Goal: Information Seeking & Learning: Learn about a topic

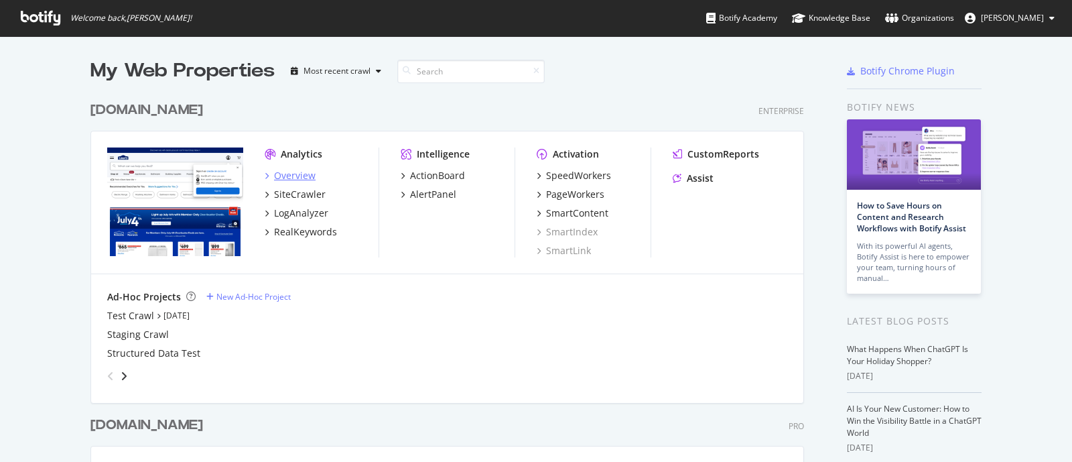
scroll to position [449, 1046]
click at [277, 229] on div "RealKeywords" at bounding box center [305, 231] width 63 height 13
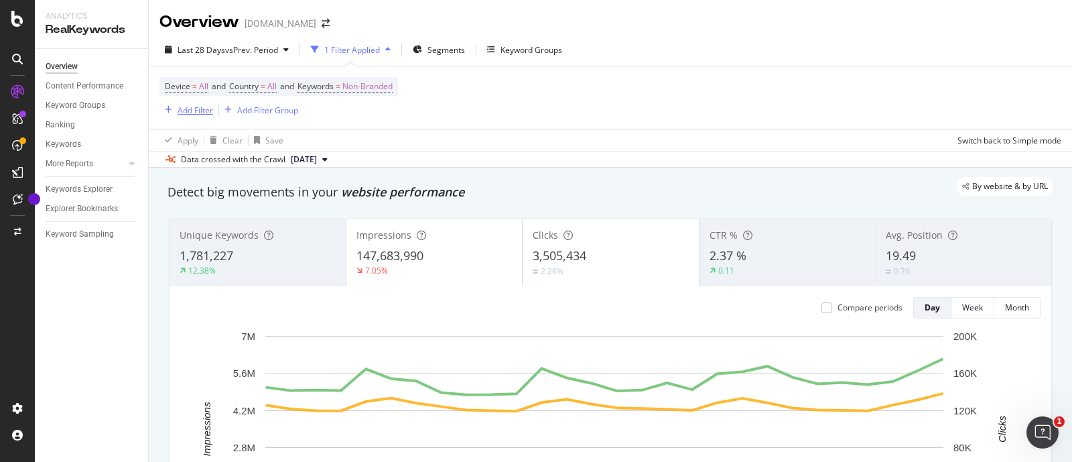
click at [194, 111] on div "Add Filter" at bounding box center [196, 110] width 36 height 11
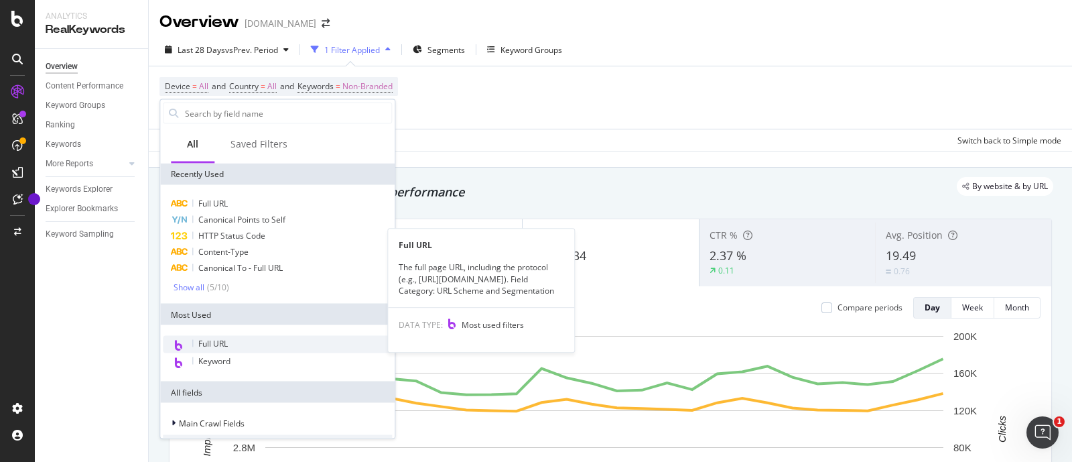
click at [220, 344] on span "Full URL" at bounding box center [212, 343] width 29 height 11
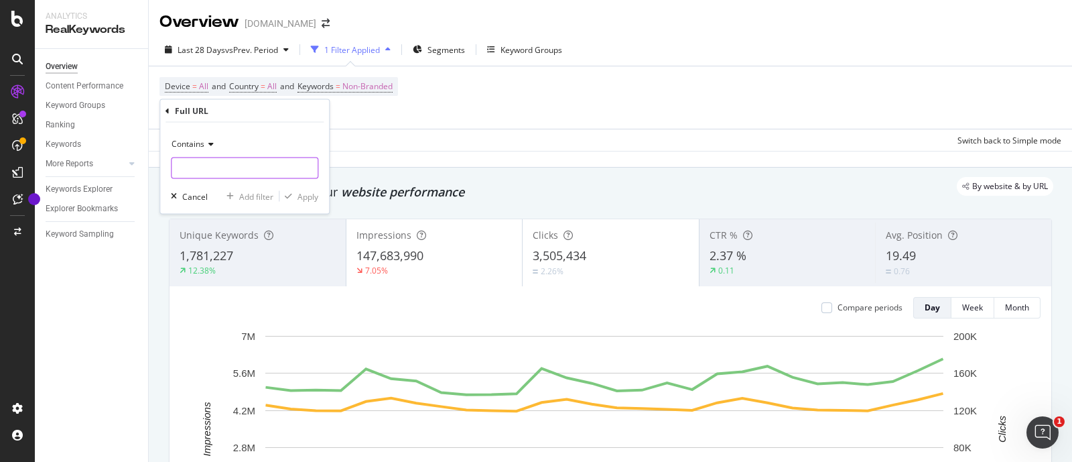
click at [219, 172] on input "text" at bounding box center [245, 167] width 146 height 21
type input "/pd/"
click at [307, 194] on div "Apply" at bounding box center [308, 195] width 21 height 11
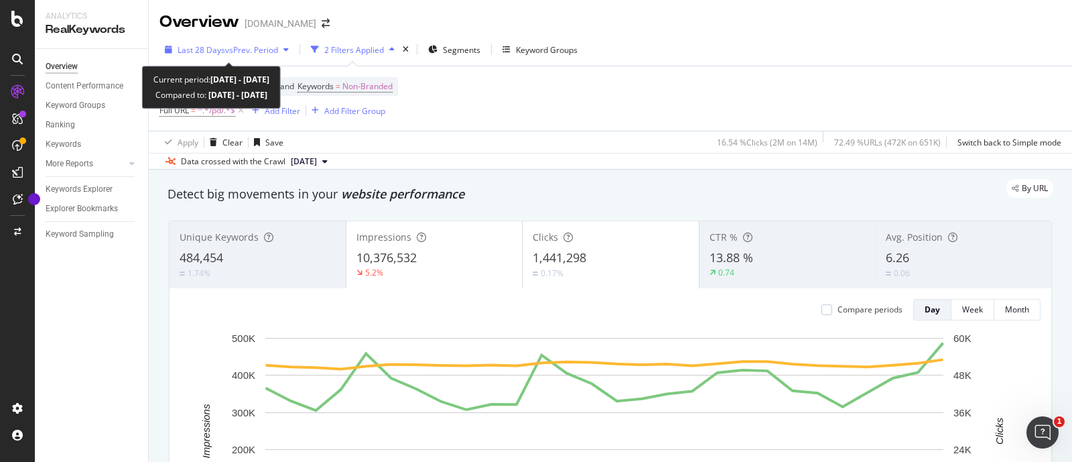
click at [220, 54] on span "Last 28 Days" at bounding box center [202, 49] width 48 height 11
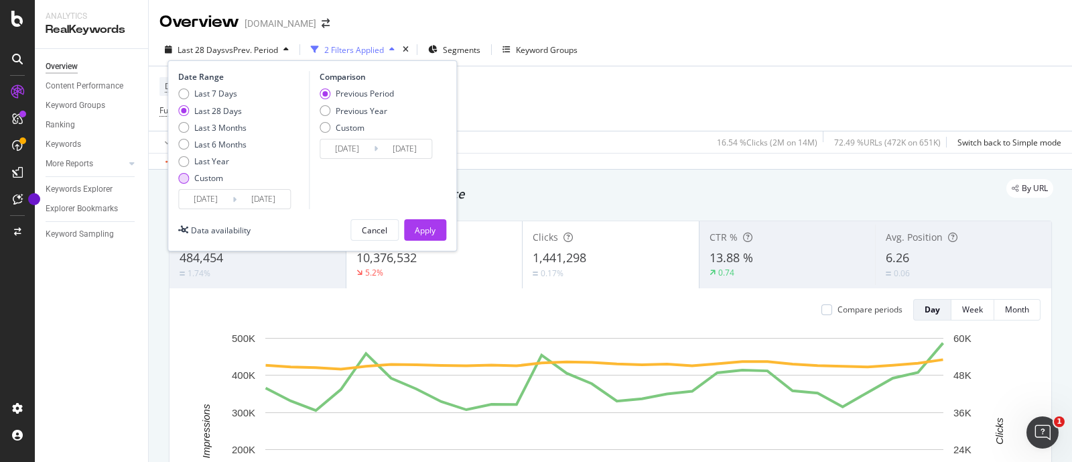
click at [197, 178] on div "Custom" at bounding box center [208, 177] width 29 height 11
click at [228, 200] on input "[DATE]" at bounding box center [206, 199] width 54 height 19
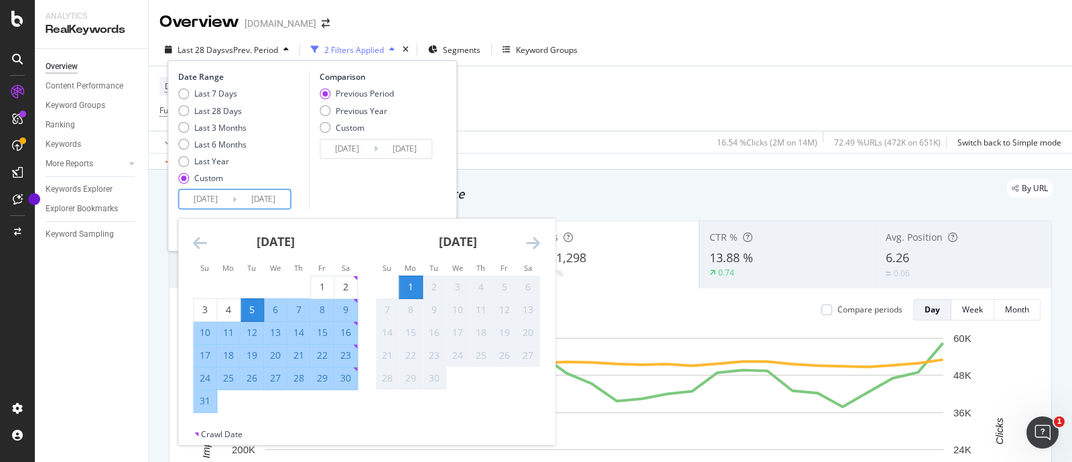
click at [193, 243] on icon "Move backward to switch to the previous month." at bounding box center [200, 243] width 14 height 16
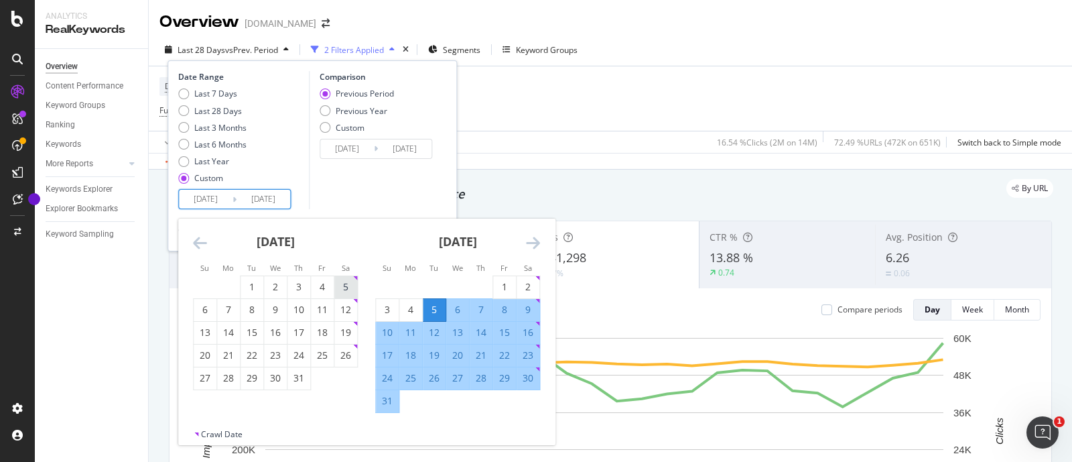
click at [338, 287] on div "5" at bounding box center [345, 286] width 23 height 13
type input "[DATE]"
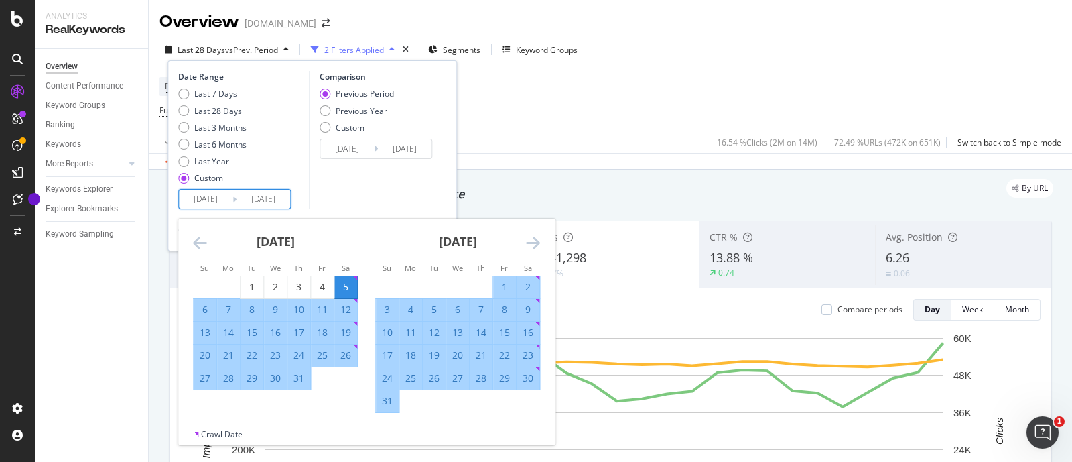
click at [499, 285] on div "1" at bounding box center [504, 286] width 23 height 13
type input "[DATE]"
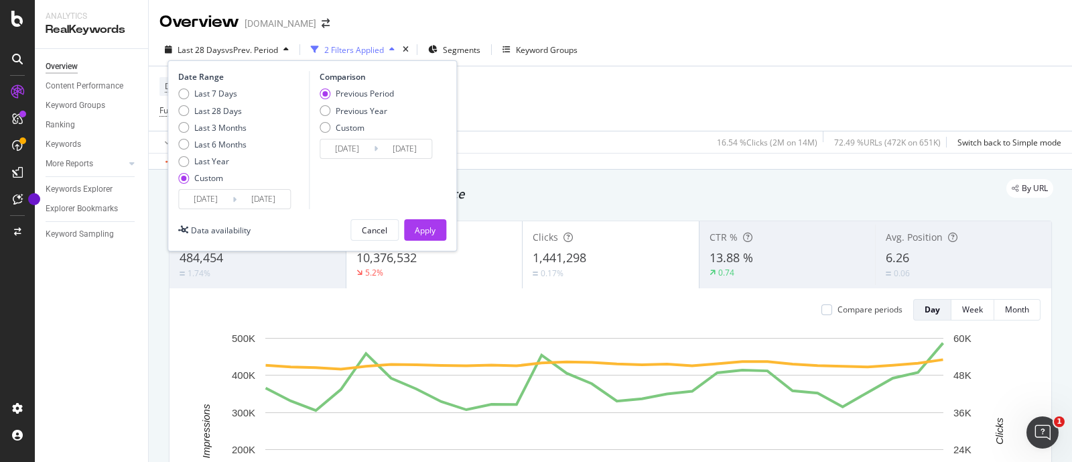
click at [231, 196] on input "[DATE]" at bounding box center [206, 199] width 54 height 19
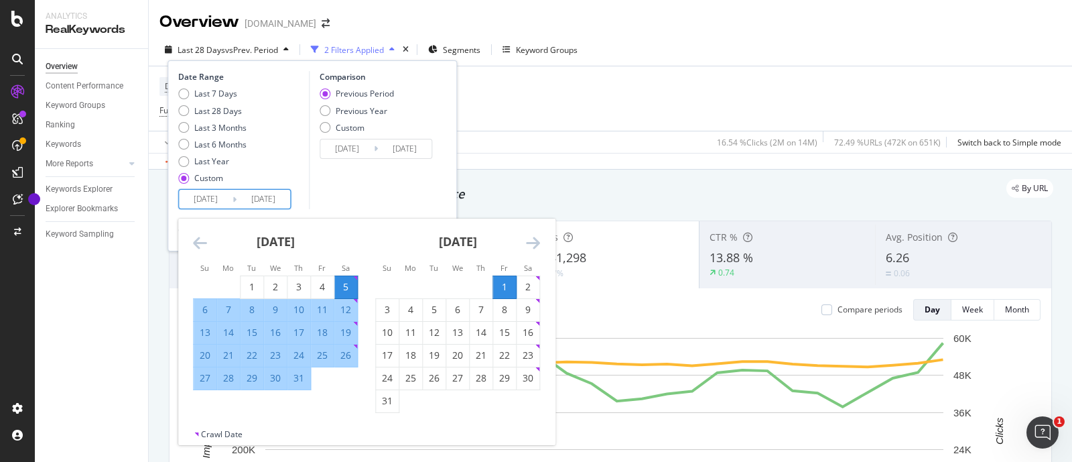
click at [407, 189] on div "Comparison Previous Period Previous Year Custom [DATE] Navigate forward to inte…" at bounding box center [372, 140] width 127 height 138
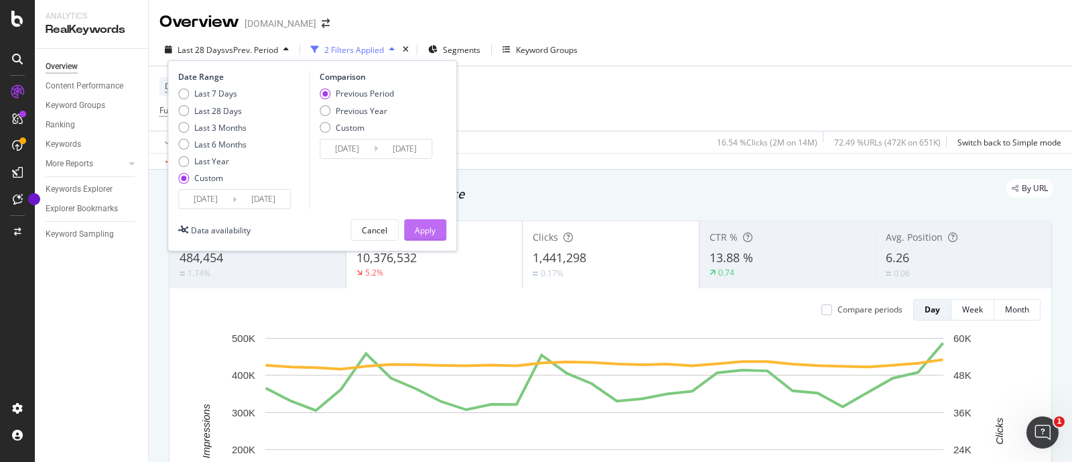
click at [429, 231] on div "Apply" at bounding box center [425, 229] width 21 height 11
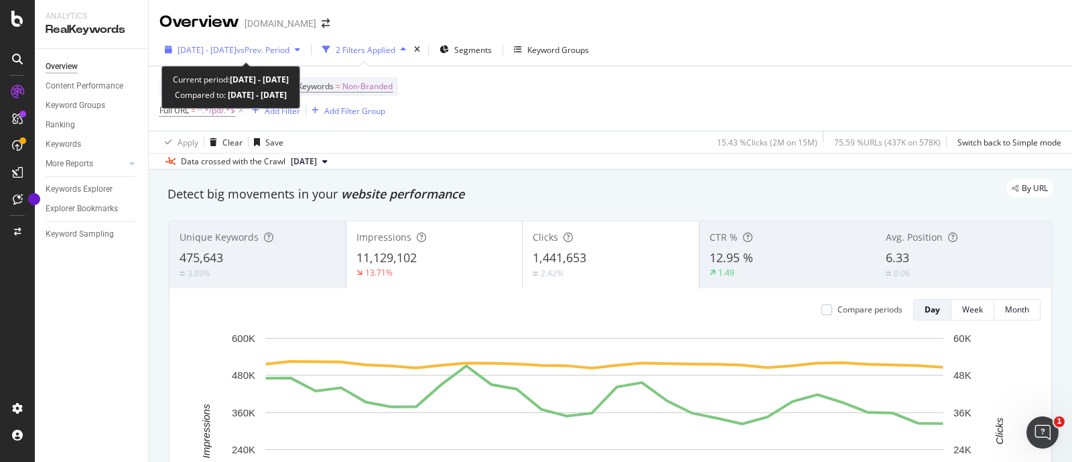
click at [194, 48] on span "[DATE] - [DATE]" at bounding box center [207, 49] width 59 height 11
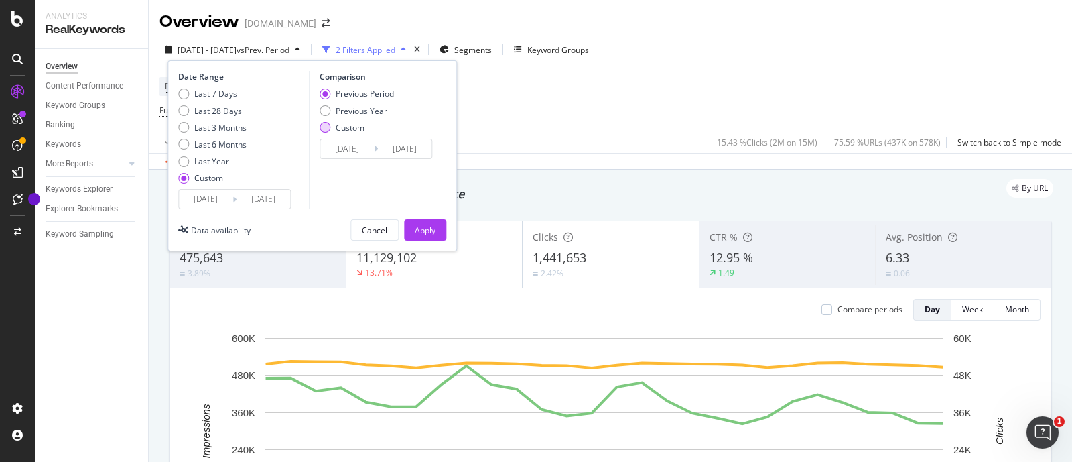
click at [359, 126] on div "Custom" at bounding box center [350, 127] width 29 height 11
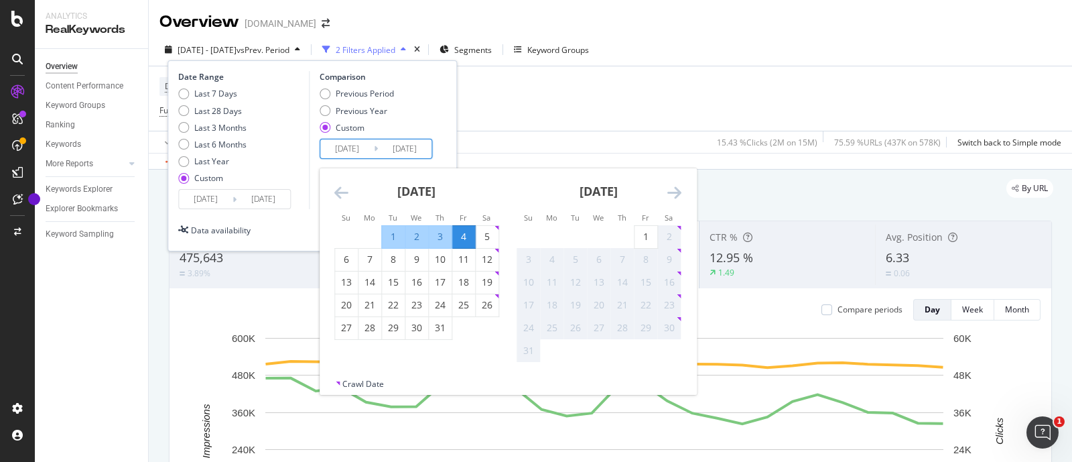
click at [359, 144] on input "[DATE]" at bounding box center [347, 148] width 54 height 19
click at [341, 262] on div "6" at bounding box center [346, 259] width 23 height 13
type input "[DATE]"
drag, startPoint x: 356, startPoint y: 259, endPoint x: 339, endPoint y: 262, distance: 17.0
click at [354, 260] on div "6" at bounding box center [346, 259] width 23 height 13
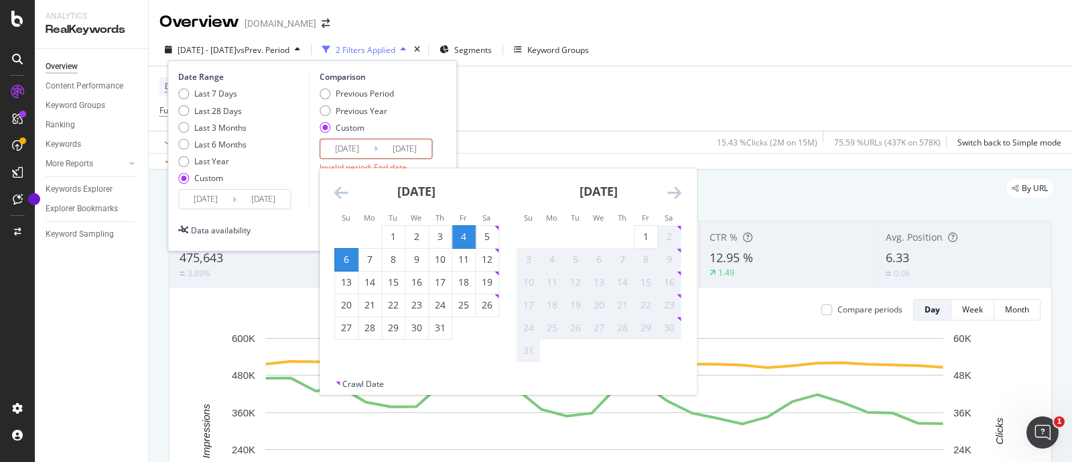
type input "[DATE]"
click at [333, 142] on input "[DATE]" at bounding box center [347, 148] width 54 height 19
click at [347, 256] on div "6" at bounding box center [346, 259] width 23 height 13
click at [337, 192] on icon "Move backward to switch to the previous month." at bounding box center [341, 192] width 14 height 16
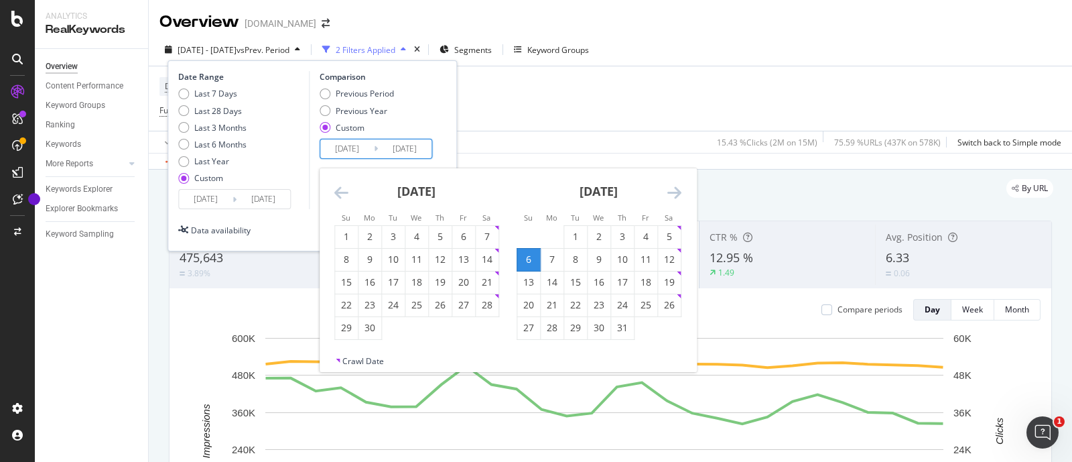
click at [337, 192] on icon "Move backward to switch to the previous month." at bounding box center [341, 192] width 14 height 16
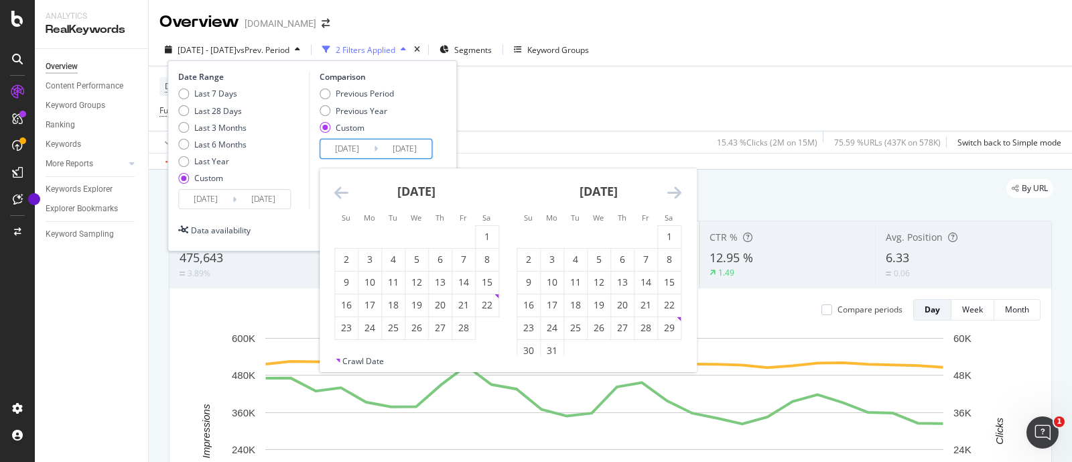
click at [337, 192] on icon "Move backward to switch to the previous month." at bounding box center [341, 192] width 14 height 16
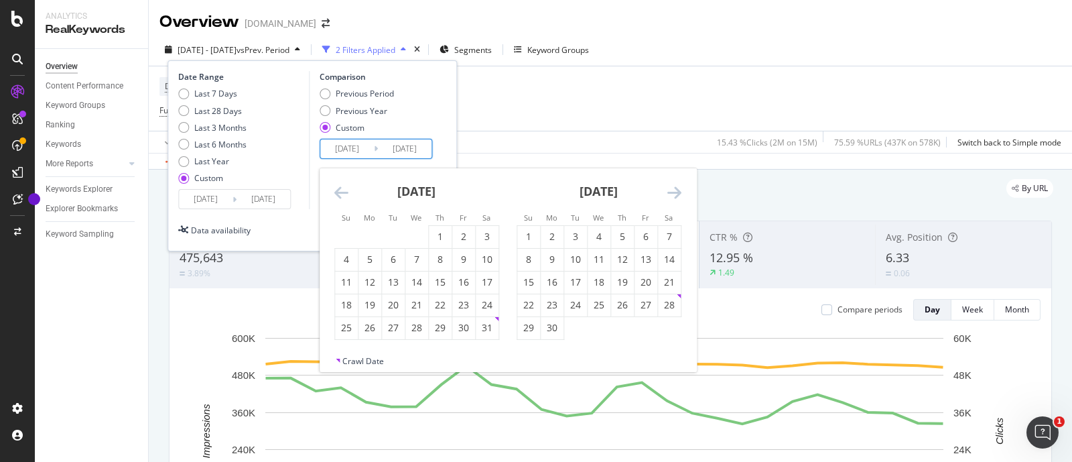
click at [337, 192] on icon "Move backward to switch to the previous month." at bounding box center [341, 192] width 14 height 16
click at [480, 237] on div "6" at bounding box center [487, 236] width 23 height 13
type input "[DATE]"
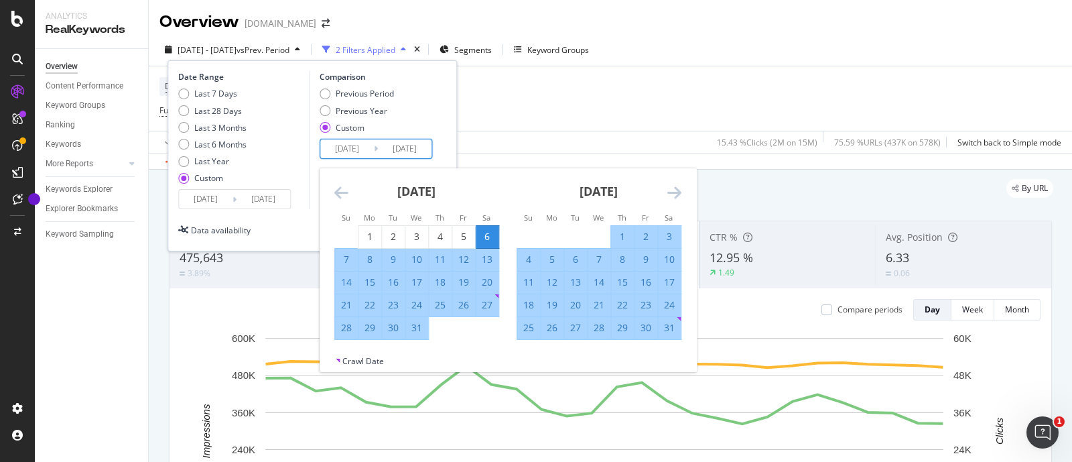
click at [647, 232] on div "2" at bounding box center [646, 236] width 23 height 13
type input "[DATE]"
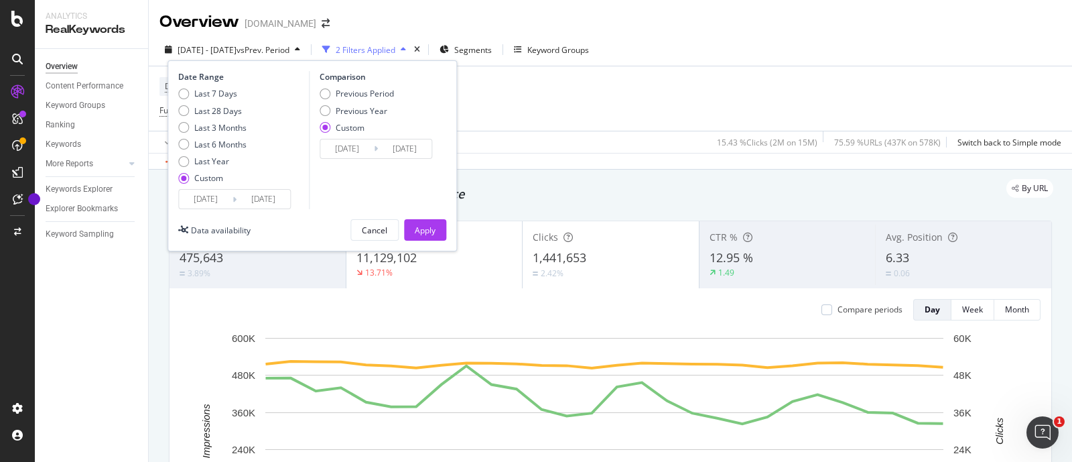
click at [362, 148] on input "[DATE]" at bounding box center [347, 148] width 54 height 19
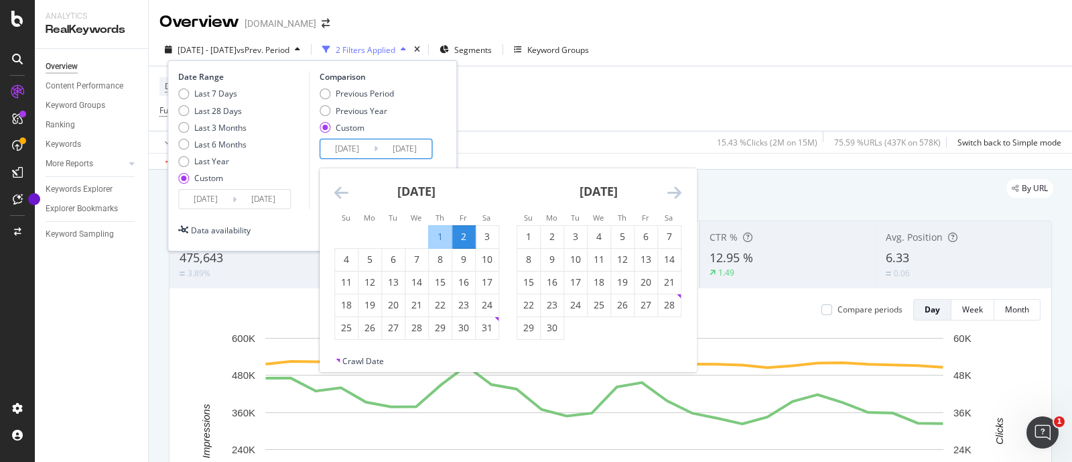
click at [335, 186] on icon "Move backward to switch to the previous month." at bounding box center [341, 192] width 14 height 16
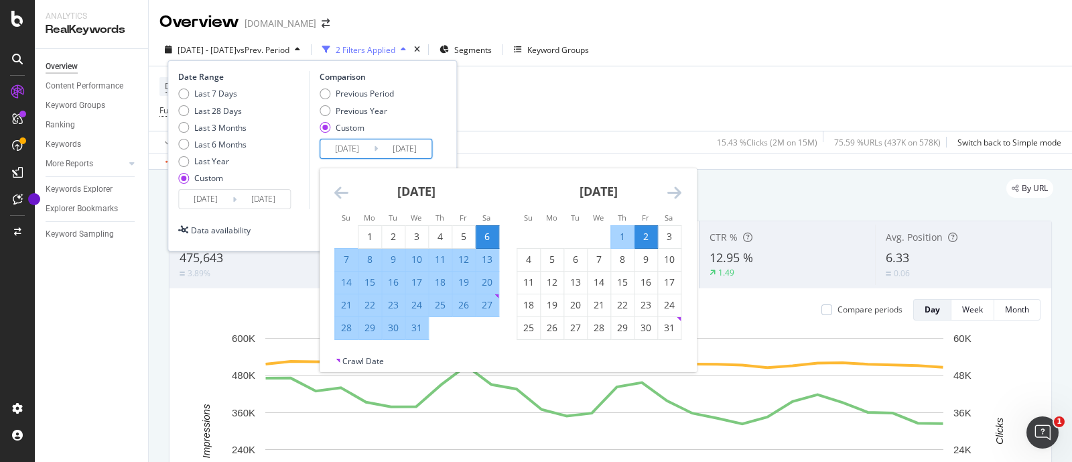
click at [419, 117] on div "Previous Period Previous Year Custom" at bounding box center [378, 113] width 117 height 50
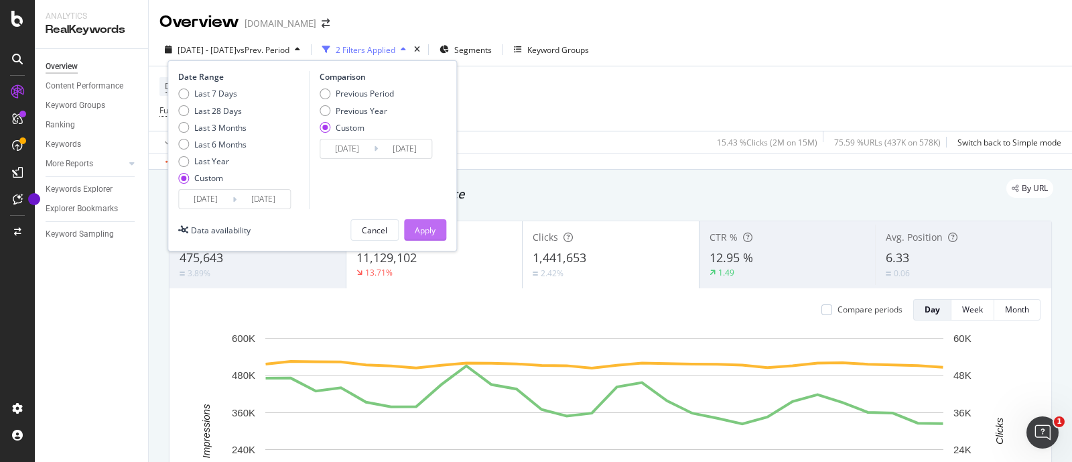
click at [422, 225] on div "Apply" at bounding box center [425, 229] width 21 height 11
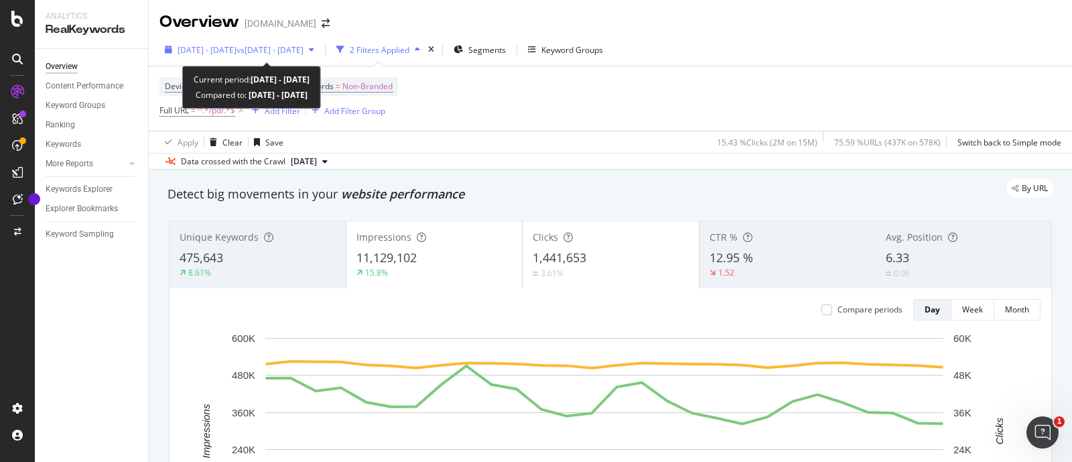
click at [208, 47] on span "[DATE] - [DATE]" at bounding box center [207, 49] width 59 height 11
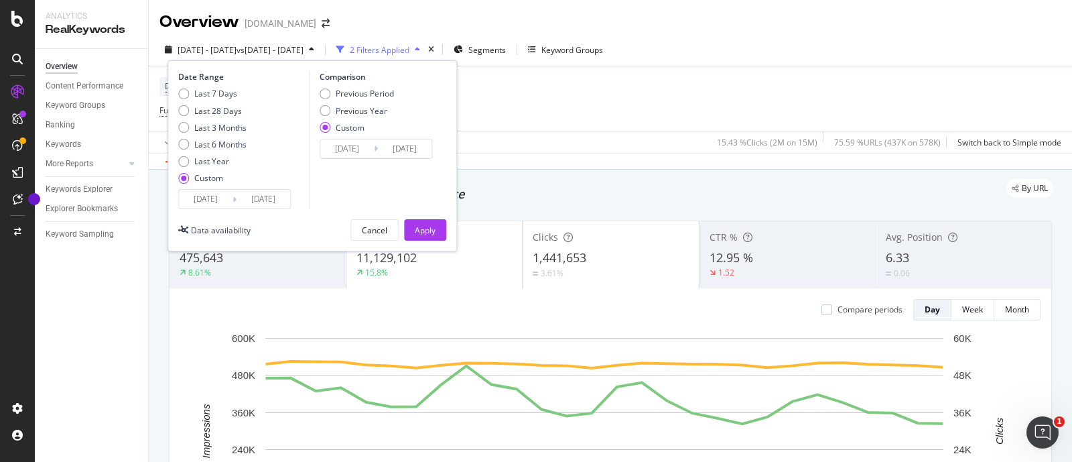
click at [348, 146] on input "[DATE]" at bounding box center [347, 148] width 54 height 19
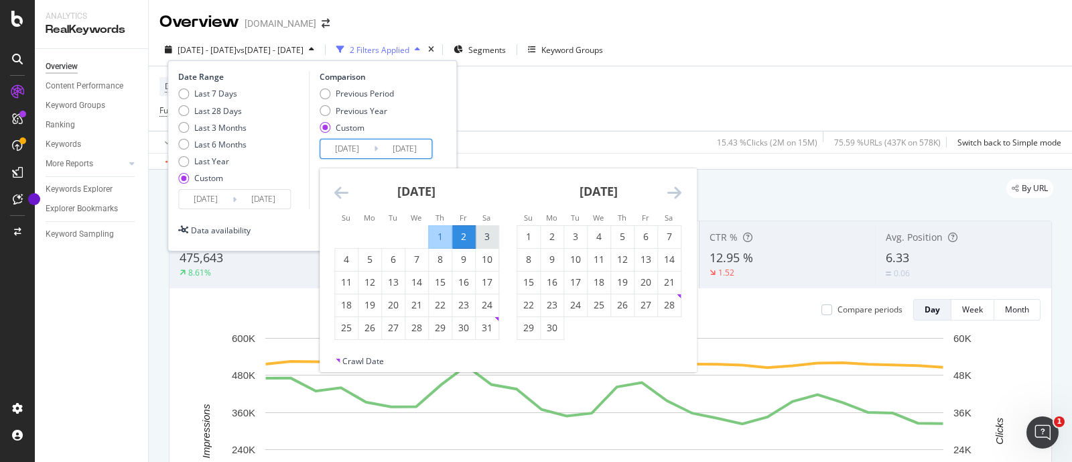
click at [493, 231] on div "3" at bounding box center [487, 236] width 23 height 13
type input "[DATE]"
click at [489, 236] on div "3" at bounding box center [487, 236] width 23 height 13
type input "[DATE]"
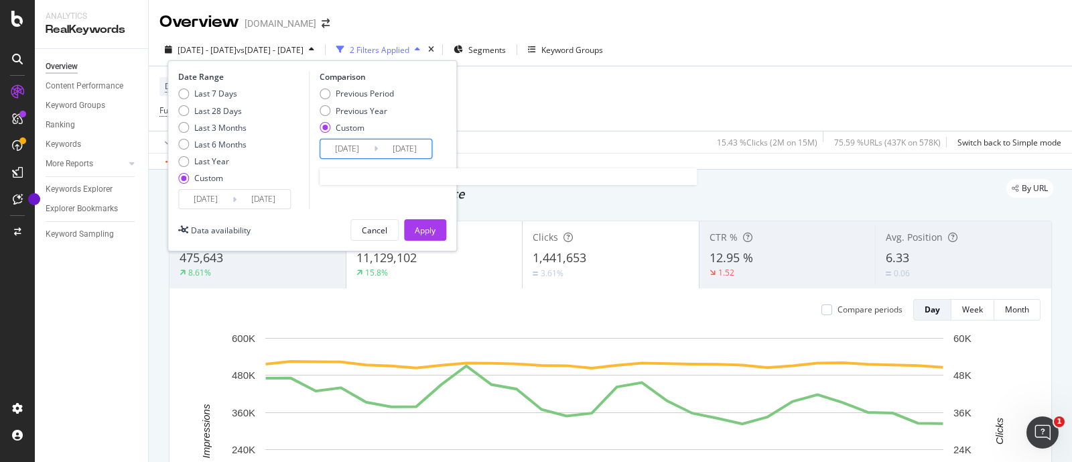
click at [359, 154] on input "[DATE]" at bounding box center [347, 148] width 54 height 19
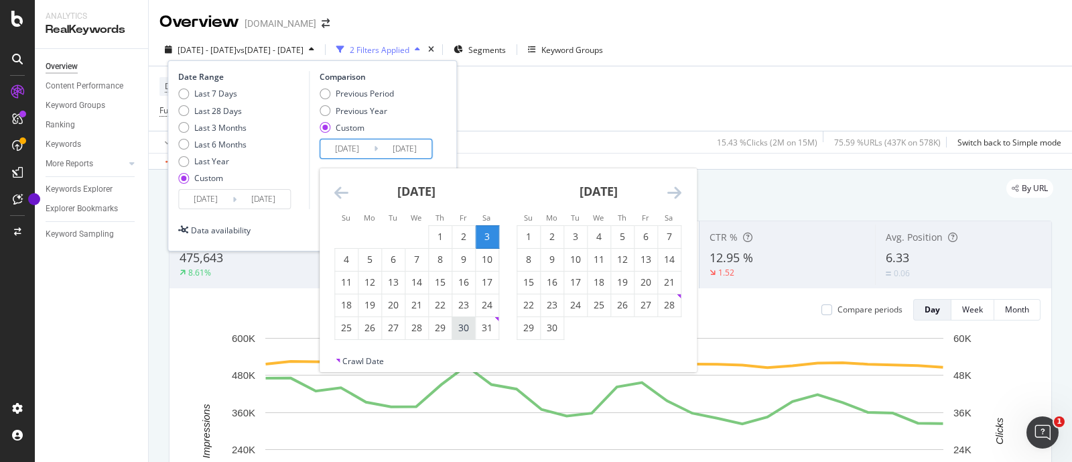
click at [463, 332] on div "30" at bounding box center [463, 327] width 23 height 13
type input "[DATE]"
click at [446, 115] on div "Date Range Last 7 Days Last 28 Days Last 3 Months Last 6 Months Last Year Custo…" at bounding box center [312, 140] width 268 height 138
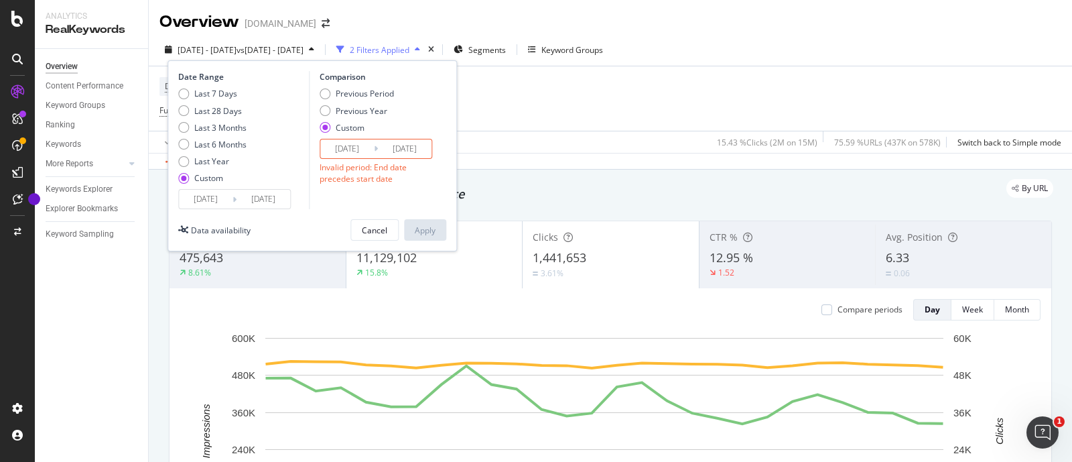
click at [375, 144] on icon at bounding box center [376, 148] width 4 height 13
click at [355, 146] on input "[DATE]" at bounding box center [347, 148] width 54 height 19
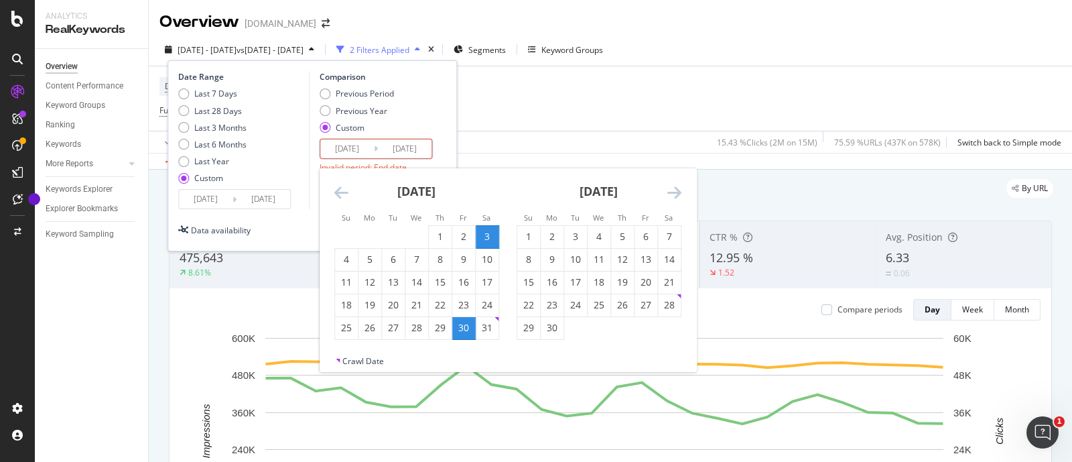
click at [438, 112] on div "Date Range Last 7 Days Last 28 Days Last 3 Months Last 6 Months Last Year Custo…" at bounding box center [312, 140] width 268 height 138
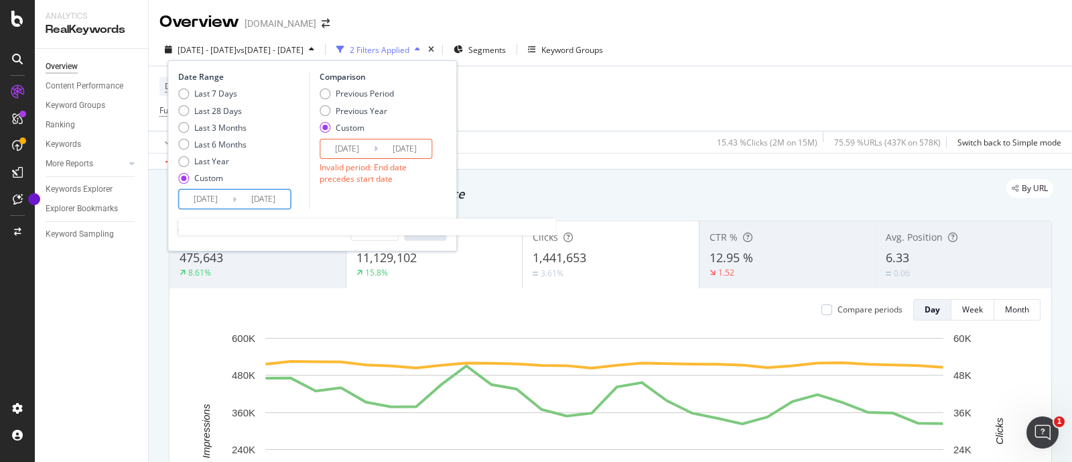
click at [231, 196] on input "[DATE]" at bounding box center [206, 199] width 54 height 19
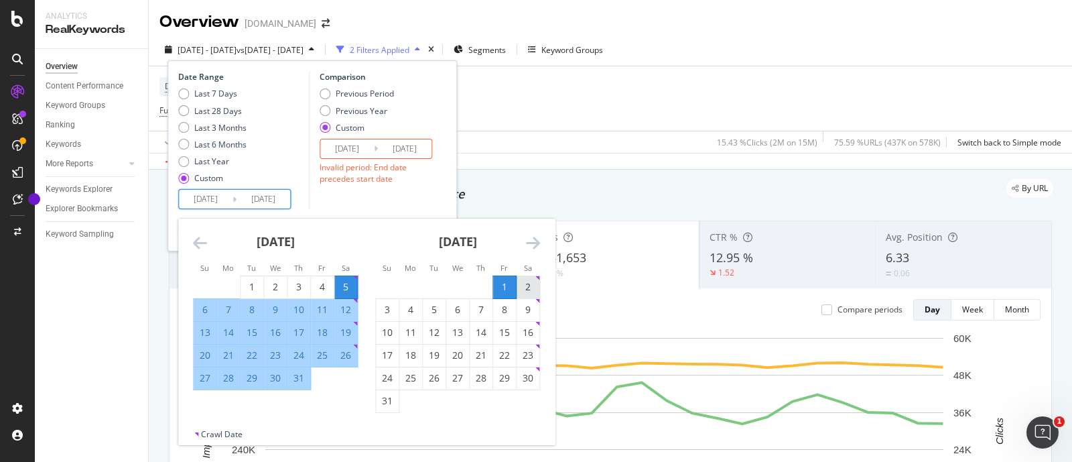
click at [525, 283] on div "2" at bounding box center [528, 286] width 23 height 13
type input "[DATE]"
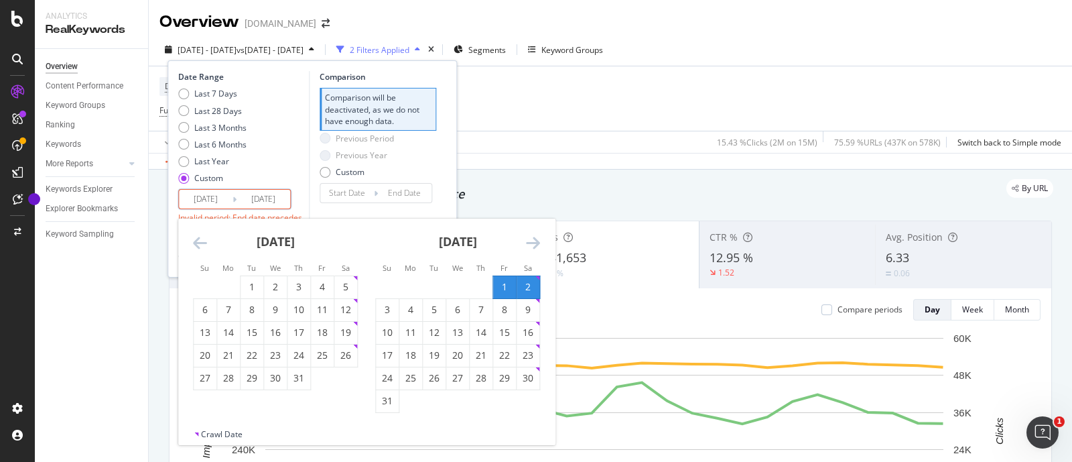
click at [526, 286] on div "2" at bounding box center [528, 286] width 23 height 13
type input "[DATE]"
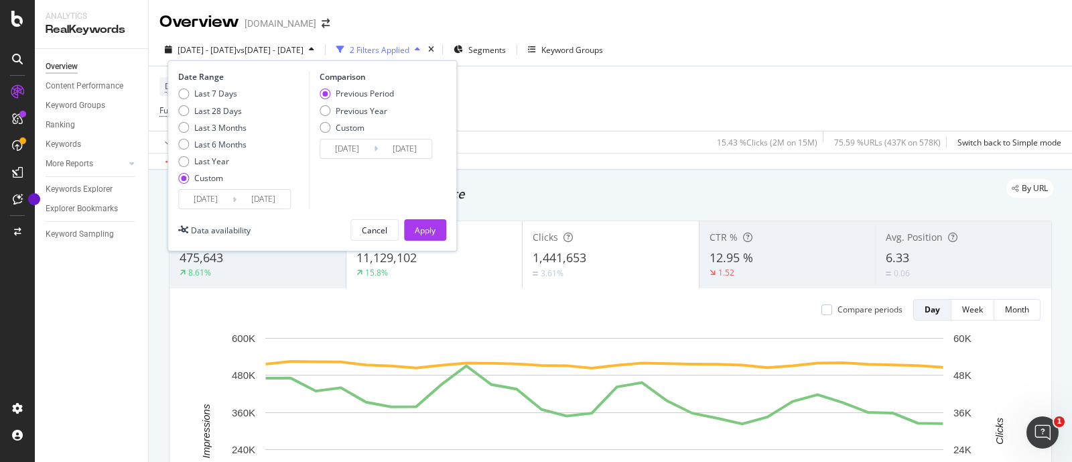
click at [235, 206] on div "[DATE] Navigate forward to interact with the calendar and select a date. Press …" at bounding box center [234, 199] width 113 height 20
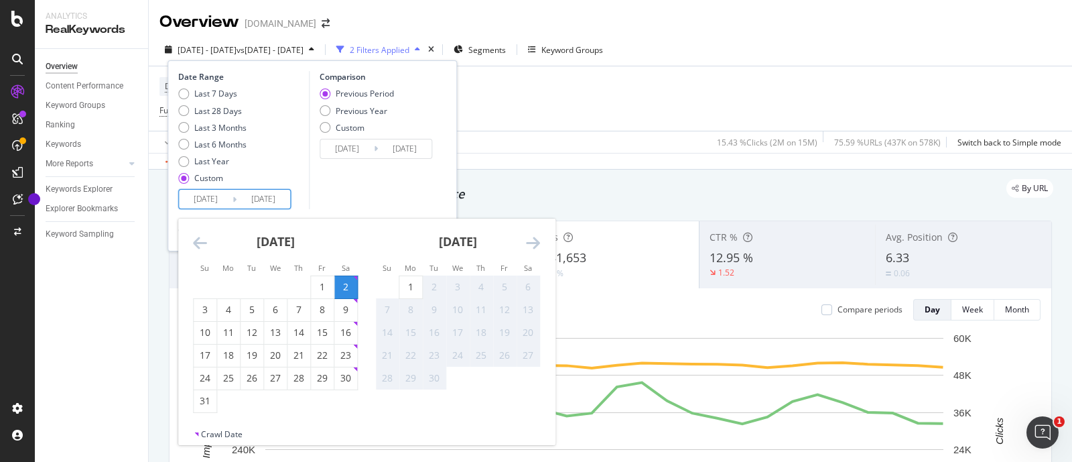
click at [238, 196] on input "[DATE]" at bounding box center [264, 199] width 54 height 19
click at [321, 372] on div "29" at bounding box center [322, 377] width 23 height 13
type input "[DATE]"
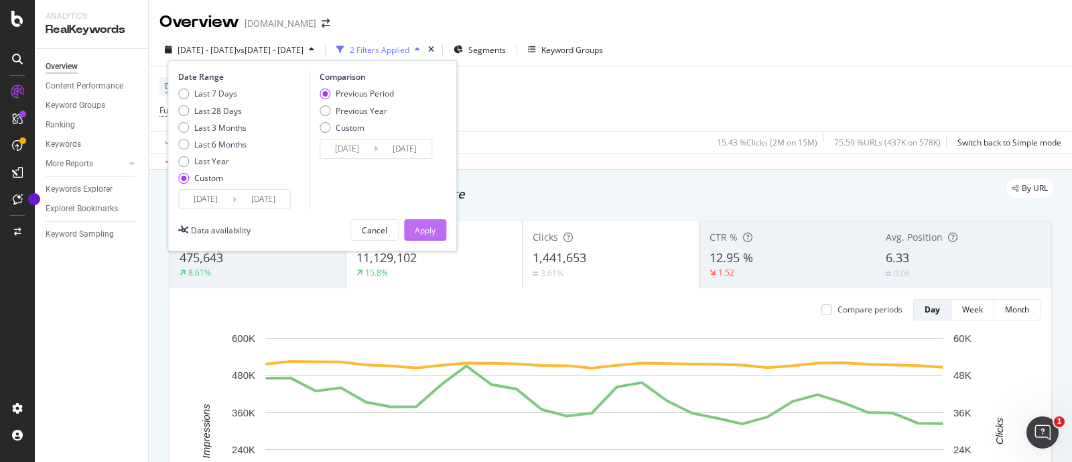
click at [432, 229] on div "Apply" at bounding box center [425, 229] width 21 height 11
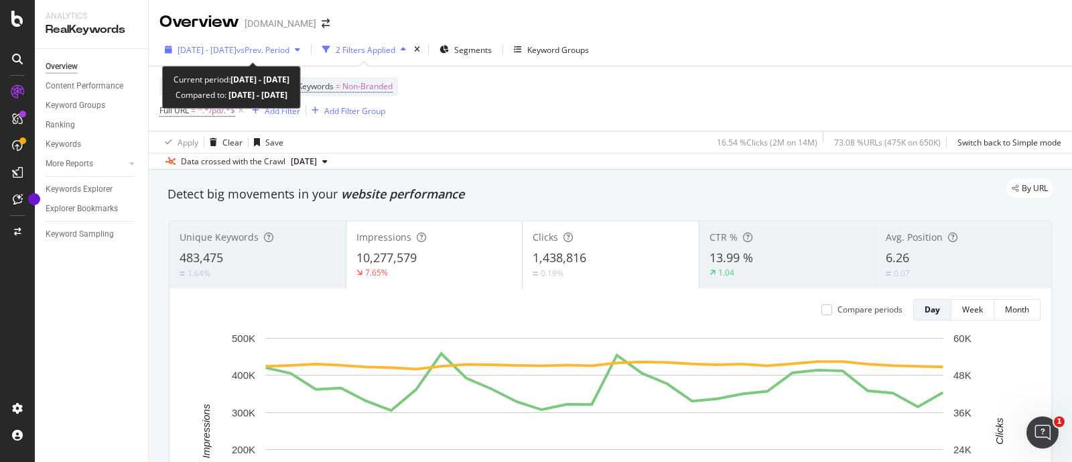
click at [220, 49] on span "[DATE] - [DATE]" at bounding box center [207, 49] width 59 height 11
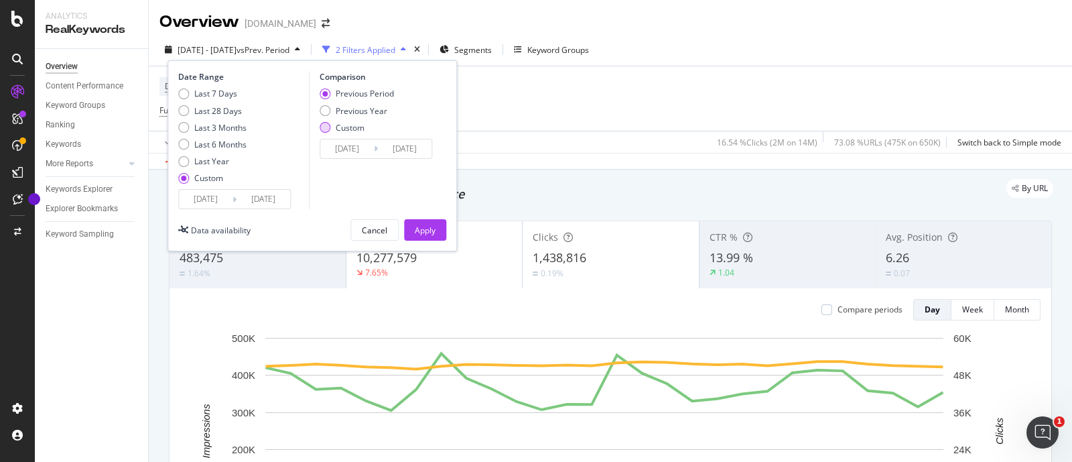
click at [339, 128] on div "Custom" at bounding box center [350, 127] width 29 height 11
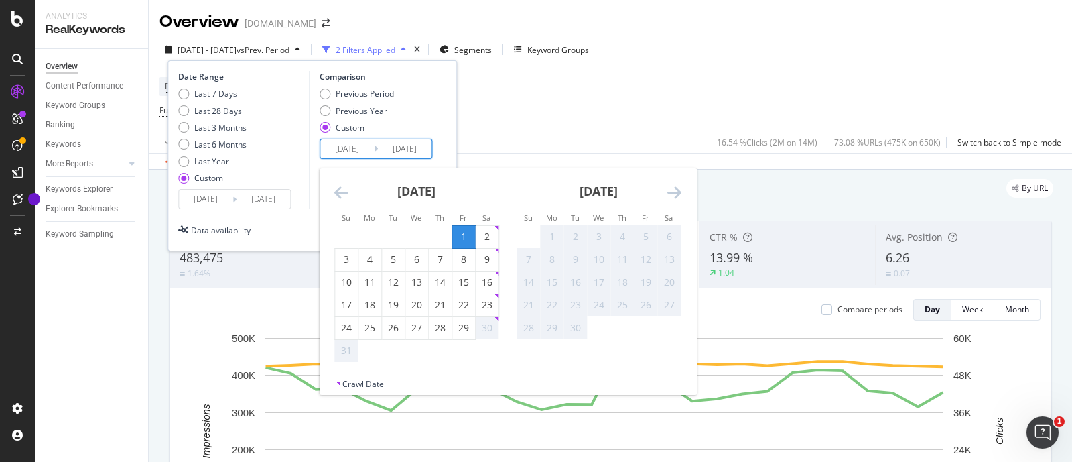
click at [342, 149] on input "[DATE]" at bounding box center [347, 148] width 54 height 19
click at [341, 182] on div "[DATE]" at bounding box center [416, 196] width 165 height 57
click at [338, 188] on icon "Move backward to switch to the previous month." at bounding box center [341, 192] width 14 height 16
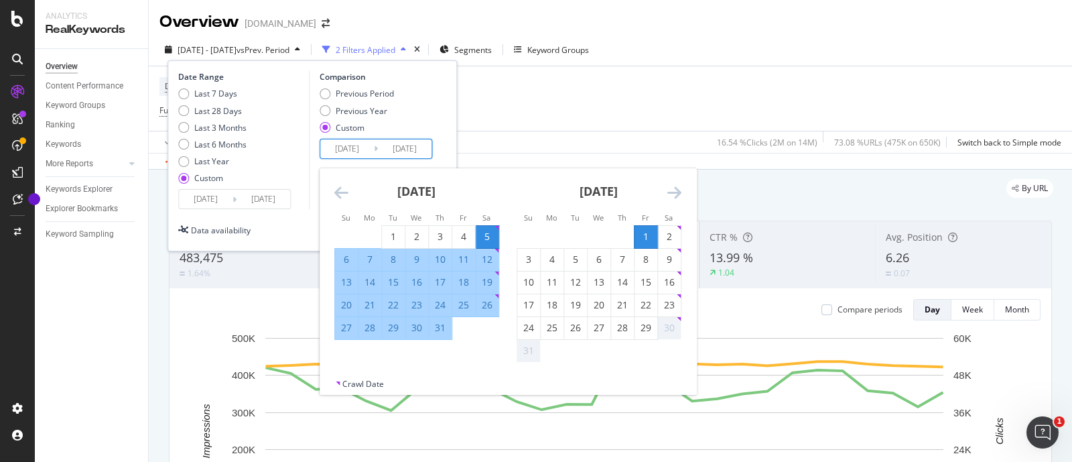
click at [341, 190] on icon "Move backward to switch to the previous month." at bounding box center [341, 192] width 14 height 16
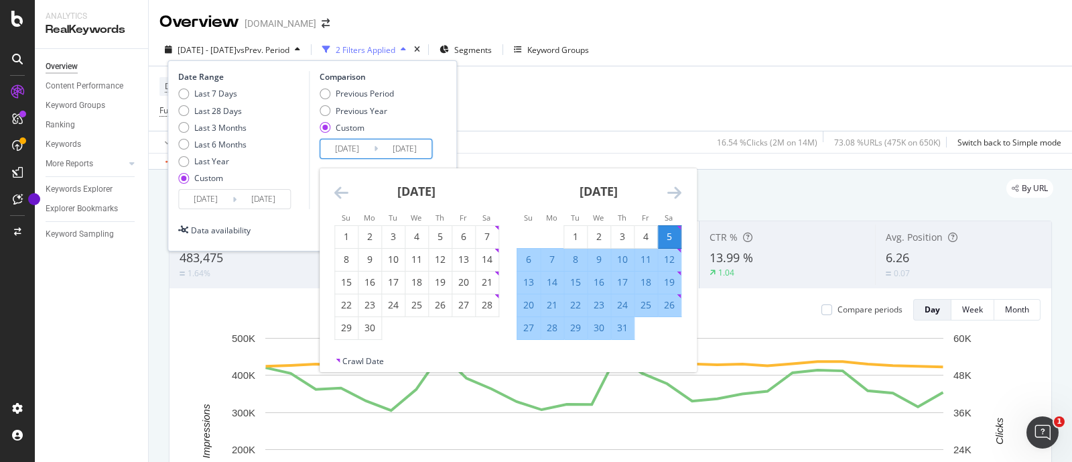
click at [341, 190] on icon "Move backward to switch to the previous month." at bounding box center [341, 192] width 14 height 16
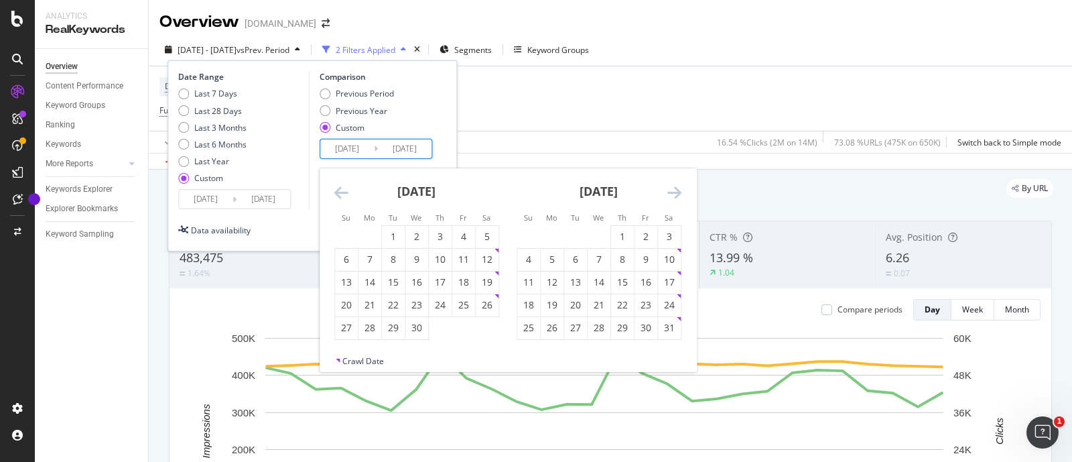
click at [341, 190] on icon "Move backward to switch to the previous month." at bounding box center [341, 192] width 14 height 16
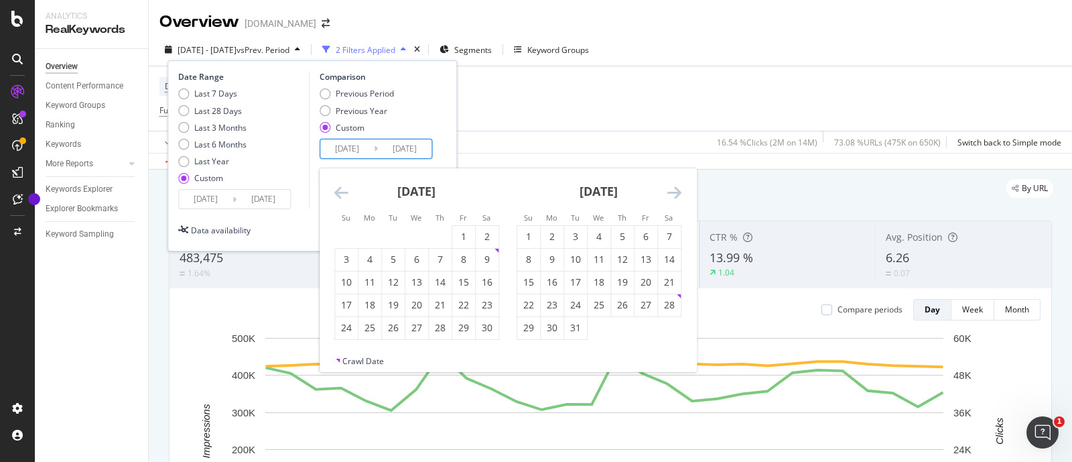
click at [341, 190] on icon "Move backward to switch to the previous month." at bounding box center [341, 192] width 14 height 16
click at [670, 235] on div "3" at bounding box center [669, 236] width 23 height 13
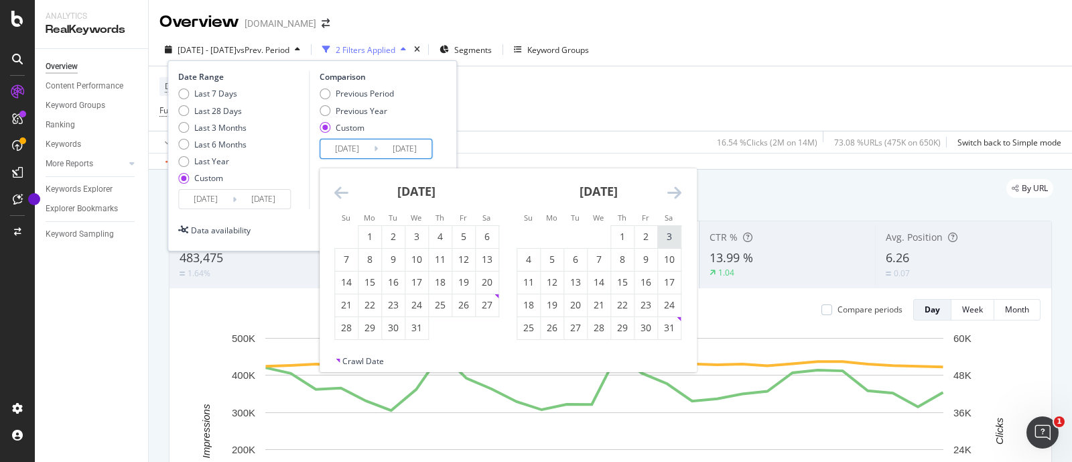
type input "[DATE]"
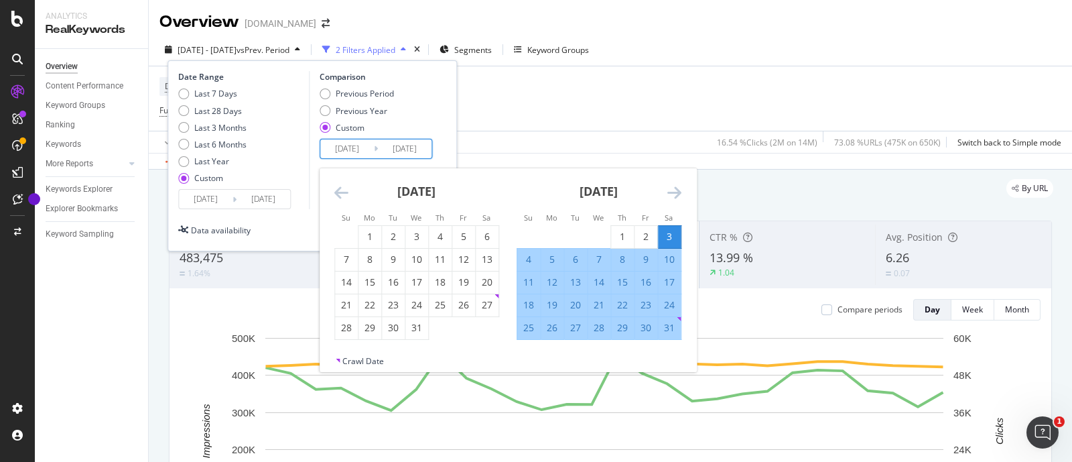
click at [649, 329] on div "30" at bounding box center [646, 327] width 23 height 13
type input "[DATE]"
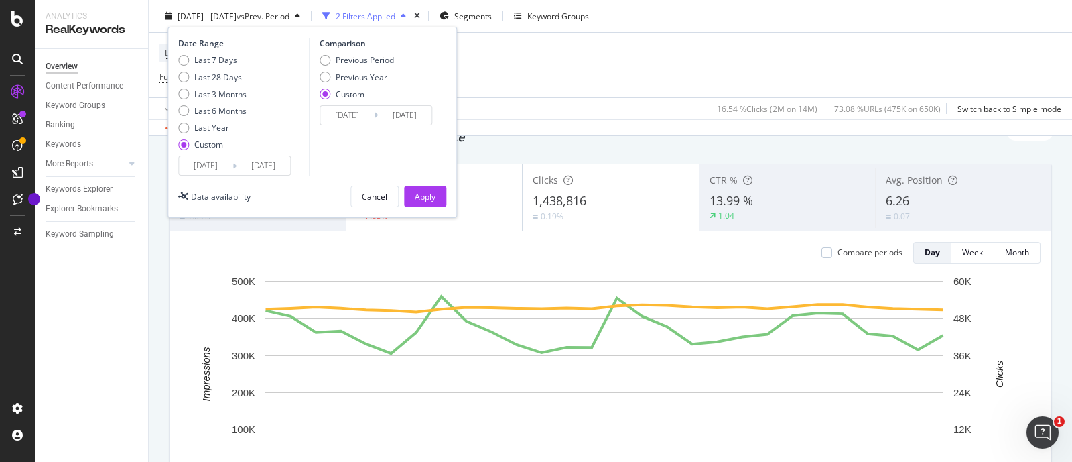
scroll to position [83, 0]
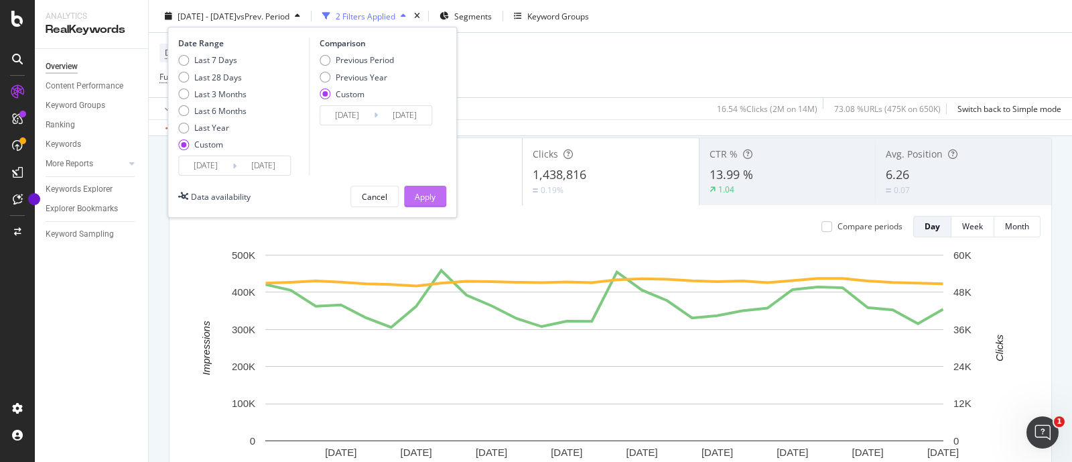
click at [431, 193] on div "Apply" at bounding box center [425, 195] width 21 height 11
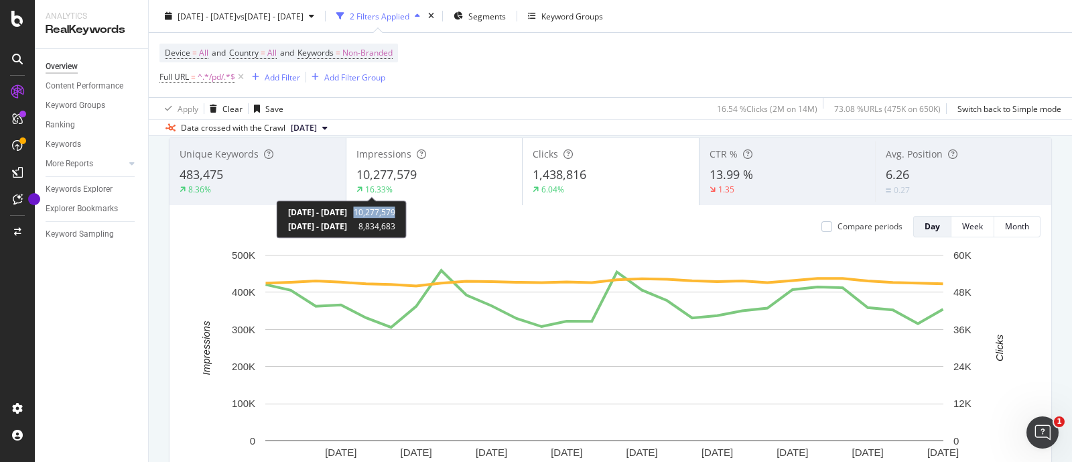
copy span "10,277,579"
drag, startPoint x: 415, startPoint y: 210, endPoint x: 456, endPoint y: 214, distance: 40.4
click at [407, 214] on div "[DATE] - [DATE] 10,277,579 [DATE] - [DATE] 8,834,683" at bounding box center [342, 219] width 130 height 38
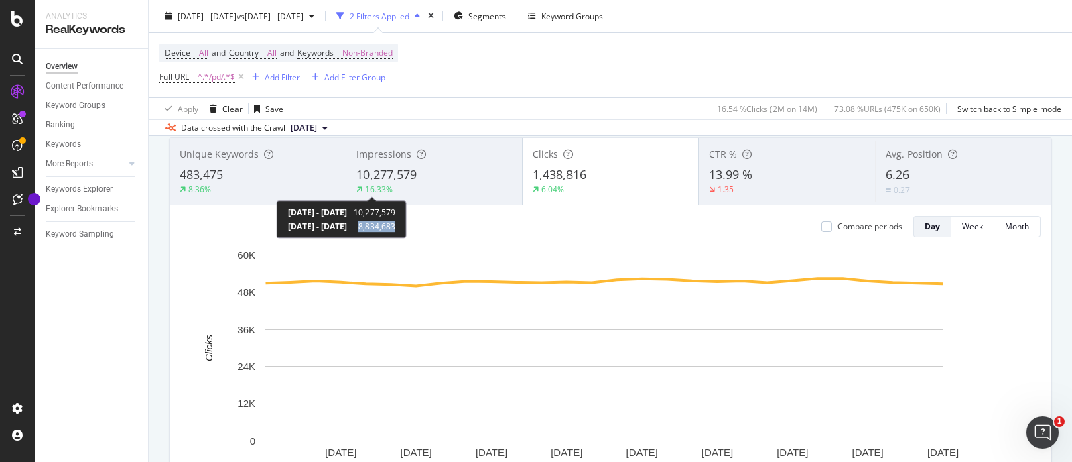
copy span "8,834,683"
drag, startPoint x: 419, startPoint y: 224, endPoint x: 456, endPoint y: 226, distance: 37.6
click at [407, 226] on div "[DATE] - [DATE] 10,277,579 [DATE] - [DATE] 8,834,683" at bounding box center [342, 219] width 130 height 38
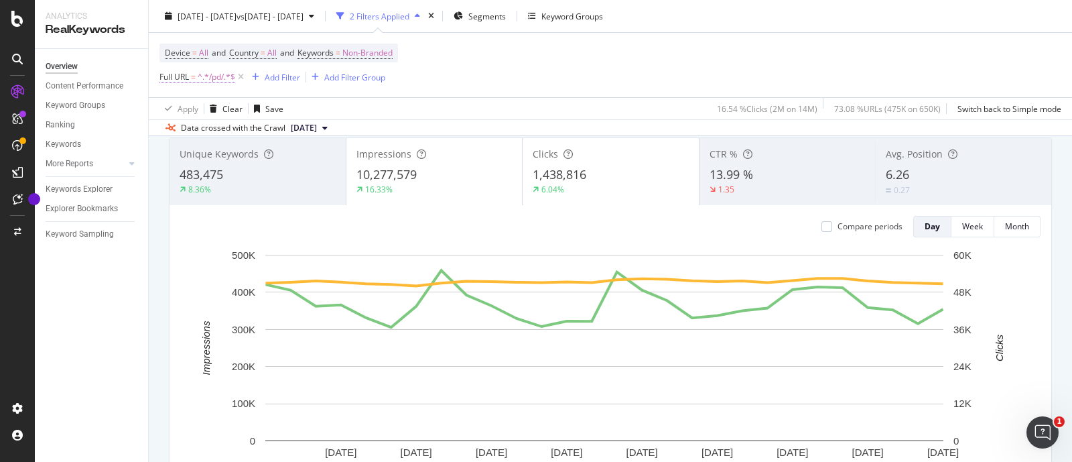
click at [206, 78] on span "^.*/pd/.*$" at bounding box center [217, 77] width 38 height 19
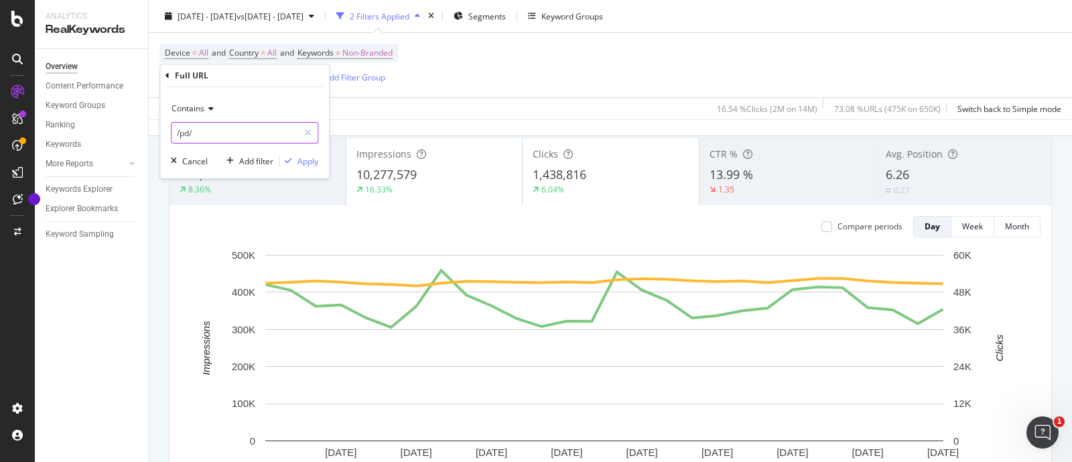
click at [184, 135] on input "/pd/" at bounding box center [235, 132] width 127 height 21
click at [206, 136] on input "/pd/" at bounding box center [235, 132] width 127 height 21
type input "/n/"
click at [296, 157] on div "button" at bounding box center [288, 161] width 18 height 8
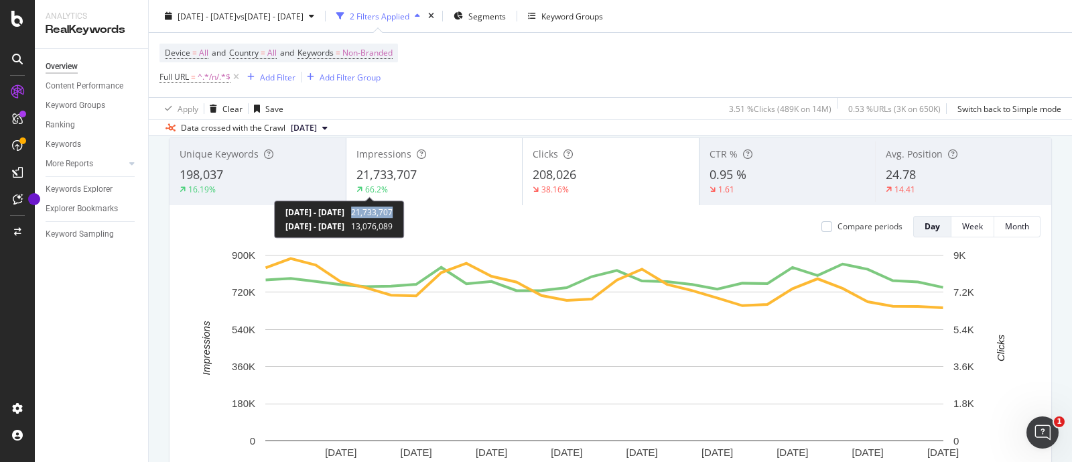
copy span "21,733,707"
drag, startPoint x: 409, startPoint y: 211, endPoint x: 453, endPoint y: 212, distance: 43.6
click at [404, 212] on div "[DATE] - [DATE] 21,733,707 [DATE] - [DATE] 13,076,089" at bounding box center [339, 219] width 130 height 38
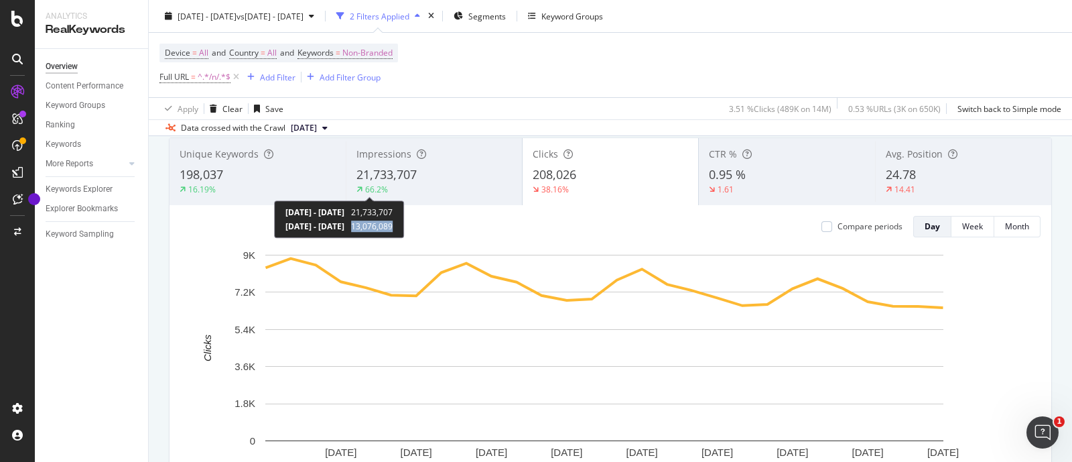
copy span "13,076,089"
drag, startPoint x: 414, startPoint y: 222, endPoint x: 464, endPoint y: 231, distance: 50.3
click at [404, 231] on div "[DATE] - [DATE] 21,733,707 [DATE] - [DATE] 13,076,089" at bounding box center [339, 219] width 130 height 38
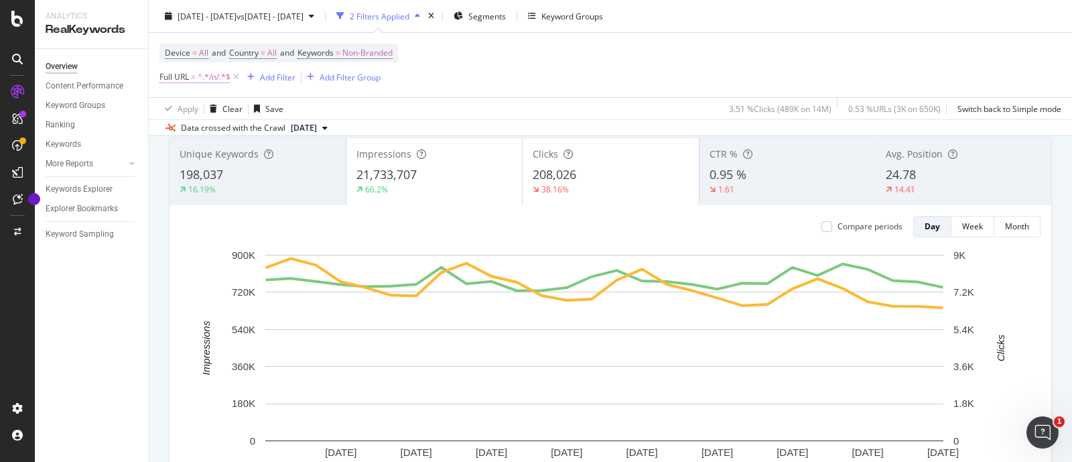
click at [200, 78] on span "^.*/n/.*$" at bounding box center [214, 77] width 33 height 19
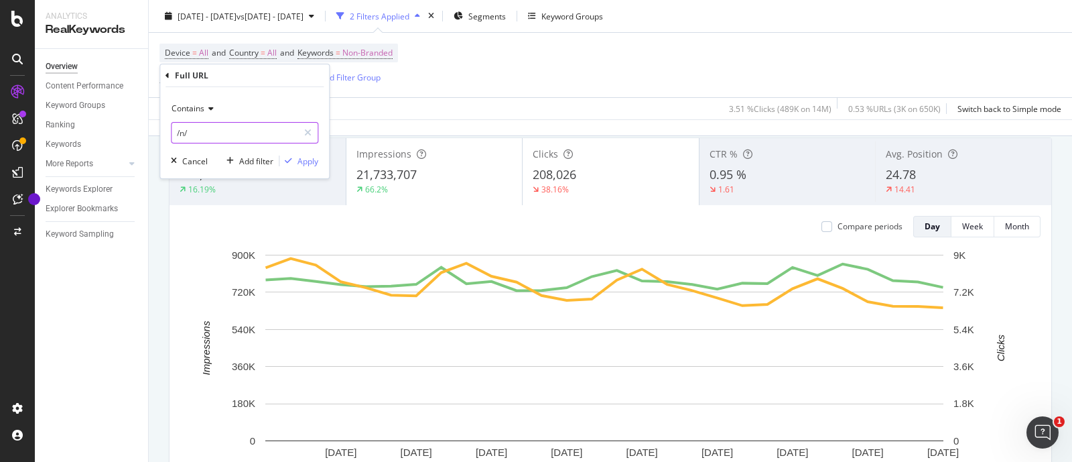
click at [184, 134] on input "/n/" at bounding box center [235, 132] width 127 height 21
type input "/pl/"
click at [316, 164] on div "Apply" at bounding box center [308, 160] width 21 height 11
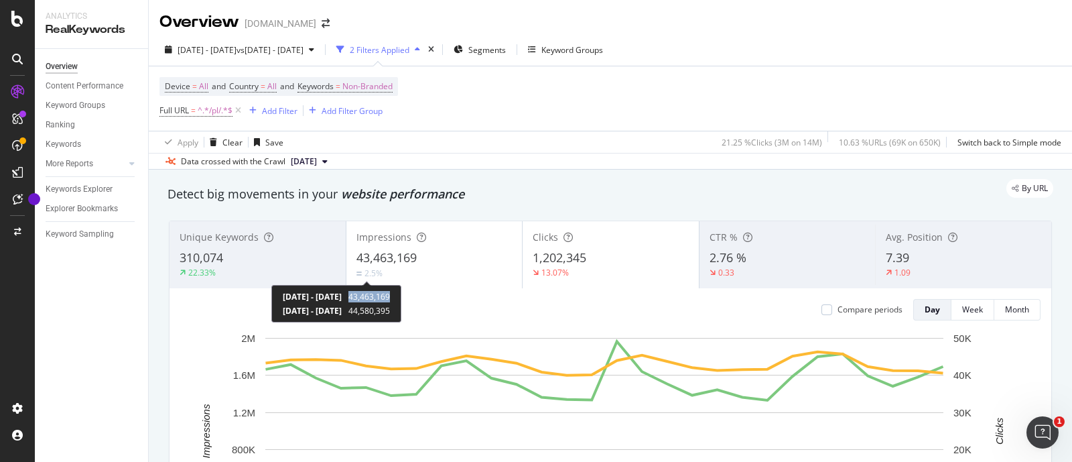
copy span "43,463,169"
drag, startPoint x: 409, startPoint y: 292, endPoint x: 450, endPoint y: 297, distance: 41.1
click at [401, 297] on div "[DATE] - [DATE] 43,463,169 [DATE] - [DATE] 44,580,395" at bounding box center [336, 304] width 130 height 38
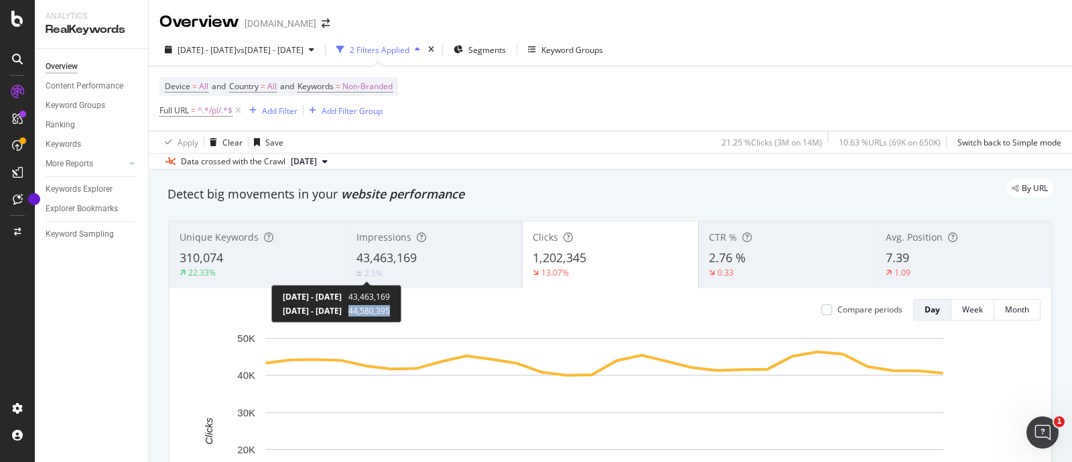
copy span "44,580,395"
drag, startPoint x: 407, startPoint y: 309, endPoint x: 454, endPoint y: 307, distance: 47.6
click at [401, 307] on div "[DATE] - [DATE] 43,463,169 [DATE] - [DATE] 44,580,395" at bounding box center [336, 304] width 130 height 38
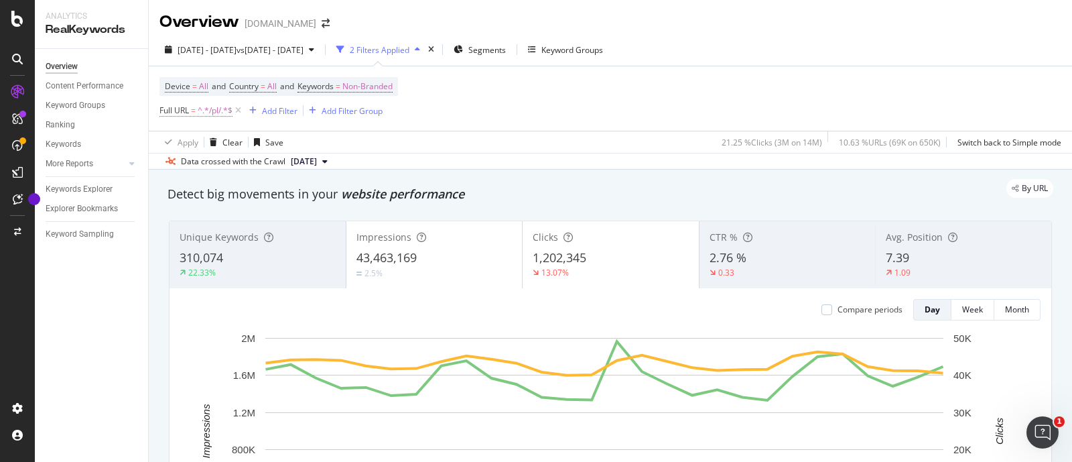
click at [206, 109] on span "^.*/pl/.*$" at bounding box center [215, 110] width 35 height 19
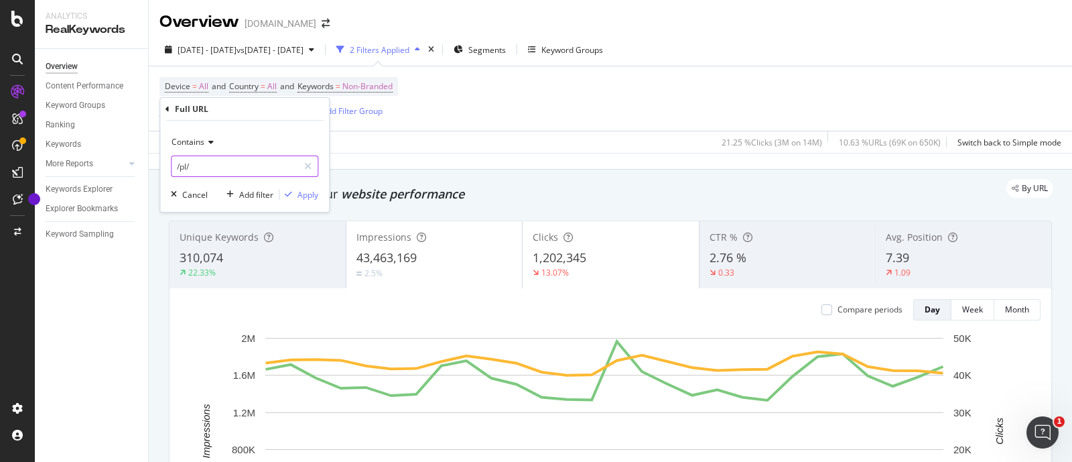
click at [190, 166] on input "/pl/" at bounding box center [235, 165] width 127 height 21
type input "/c/"
click at [305, 196] on div "Apply" at bounding box center [308, 194] width 21 height 11
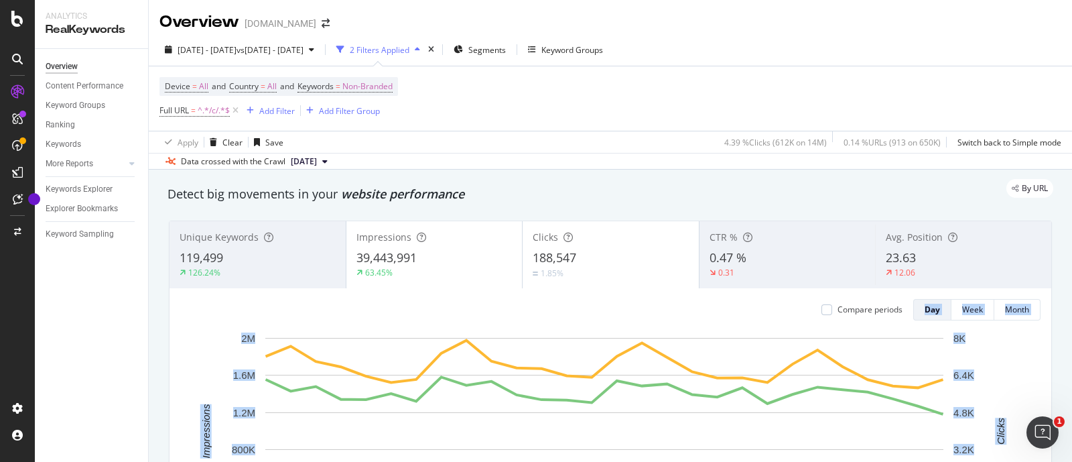
drag, startPoint x: 415, startPoint y: 295, endPoint x: 472, endPoint y: 293, distance: 57.7
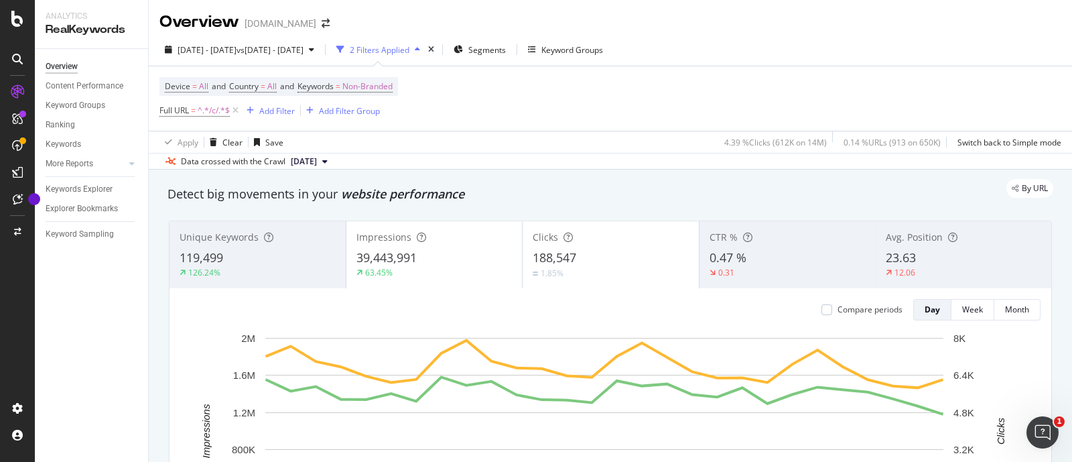
copy span "39,443,991"
drag, startPoint x: 414, startPoint y: 294, endPoint x: 453, endPoint y: 296, distance: 38.9
click at [395, 296] on span "39,443,991" at bounding box center [375, 295] width 42 height 11
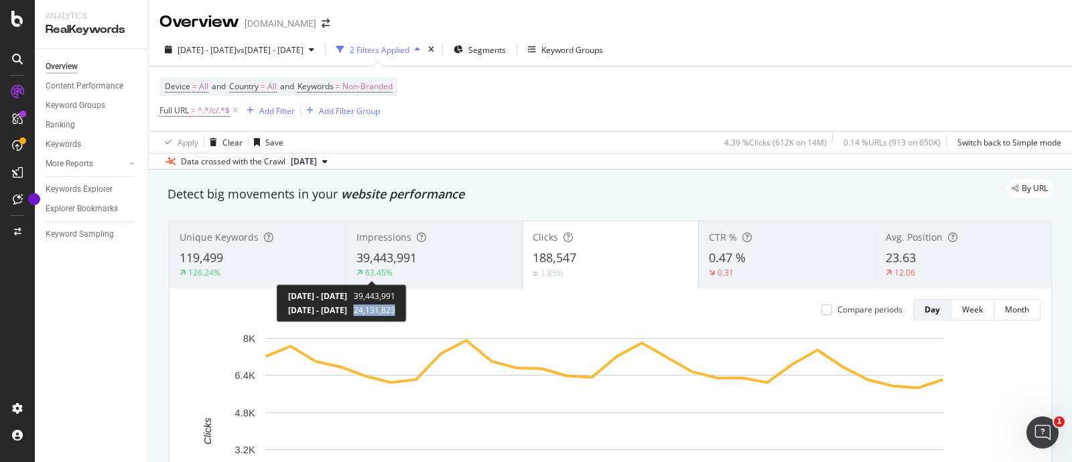
copy span "24,131,823"
drag, startPoint x: 415, startPoint y: 312, endPoint x: 458, endPoint y: 312, distance: 42.9
click at [407, 312] on div "[DATE] - [DATE] 39,443,991 [DATE] - [DATE] 24,131,823" at bounding box center [342, 303] width 130 height 38
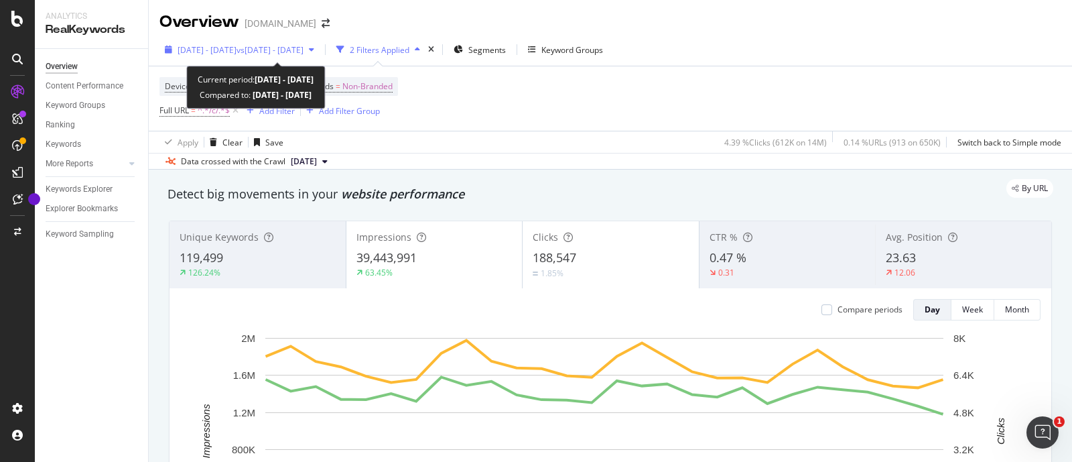
click at [183, 42] on div "[DATE] - [DATE] vs [DATE] - [DATE]" at bounding box center [239, 50] width 160 height 20
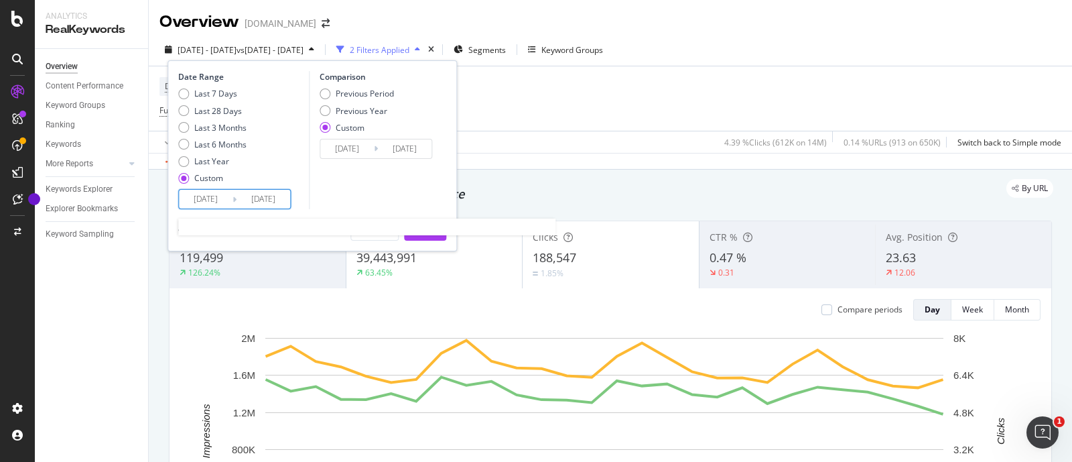
click at [229, 203] on input "[DATE]" at bounding box center [206, 199] width 54 height 19
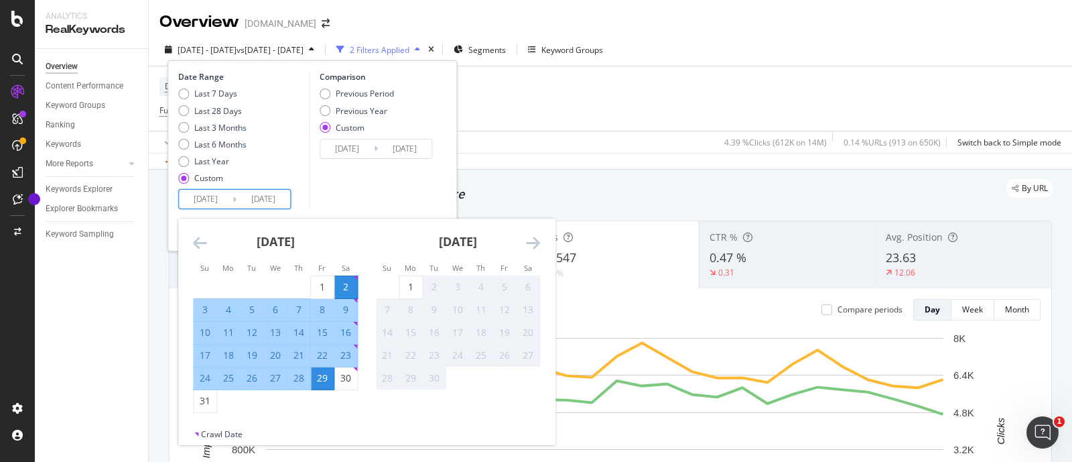
click at [198, 244] on icon "Move backward to switch to the previous month." at bounding box center [200, 243] width 14 height 16
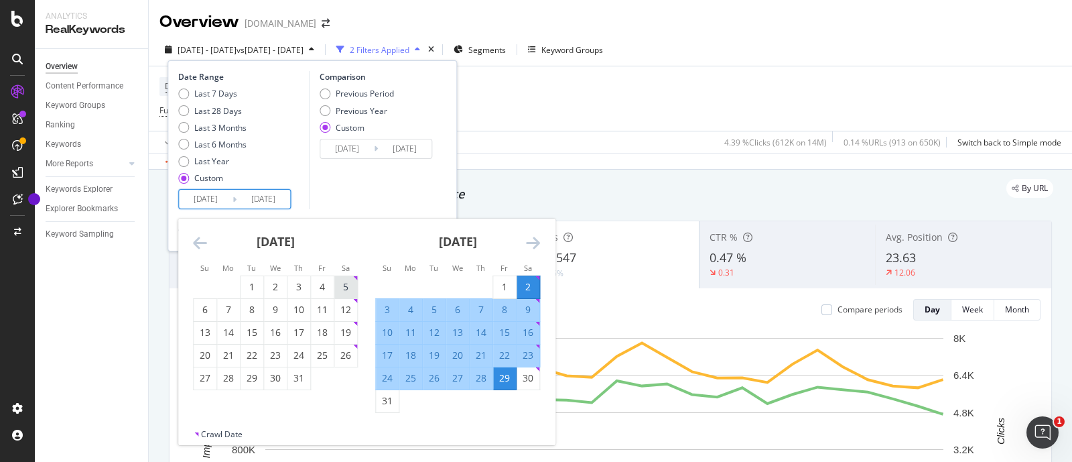
click at [341, 288] on div "5" at bounding box center [345, 286] width 23 height 13
type input "[DATE]"
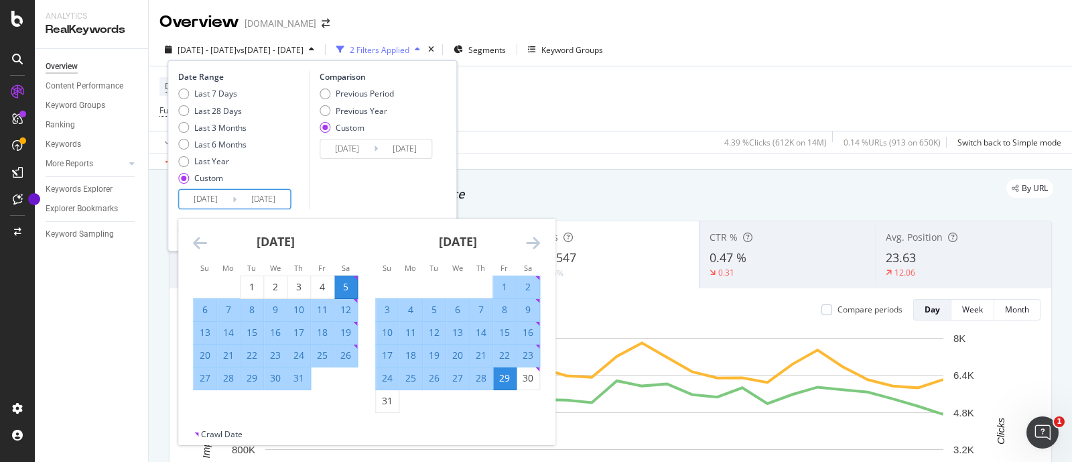
click at [344, 288] on div "5" at bounding box center [345, 286] width 23 height 13
type input "[DATE]"
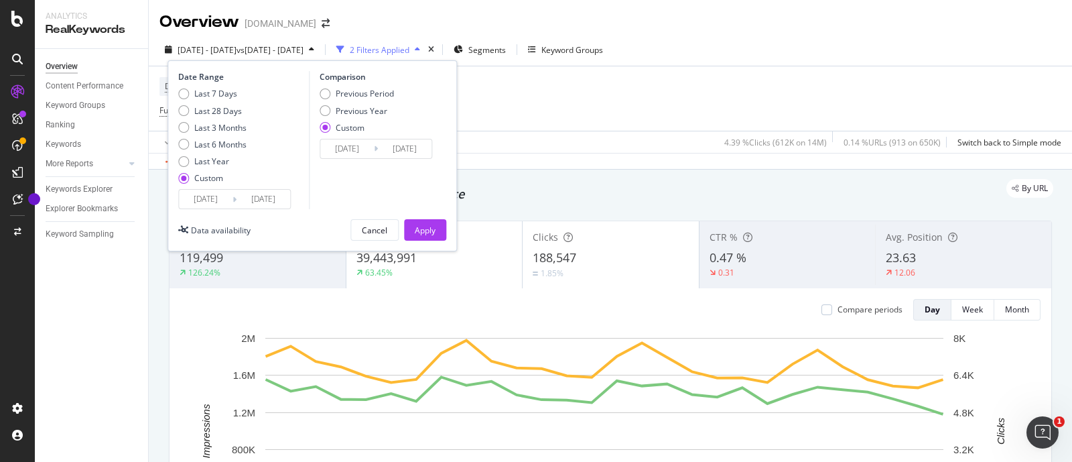
click at [212, 196] on input "[DATE]" at bounding box center [206, 199] width 54 height 19
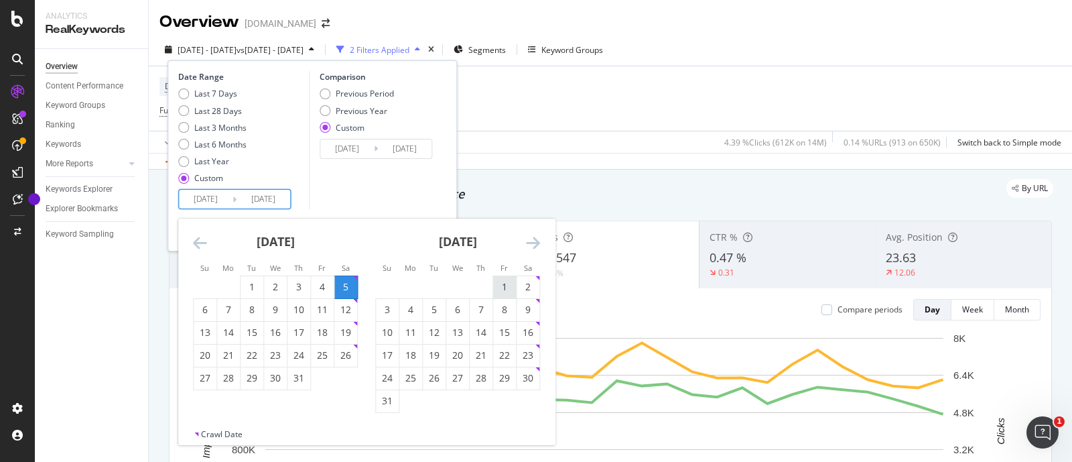
click at [502, 283] on div "1" at bounding box center [504, 286] width 23 height 13
click at [326, 196] on div "Comparison Previous Period Previous Year Custom [DATE] Navigate forward to inte…" at bounding box center [372, 153] width 127 height 164
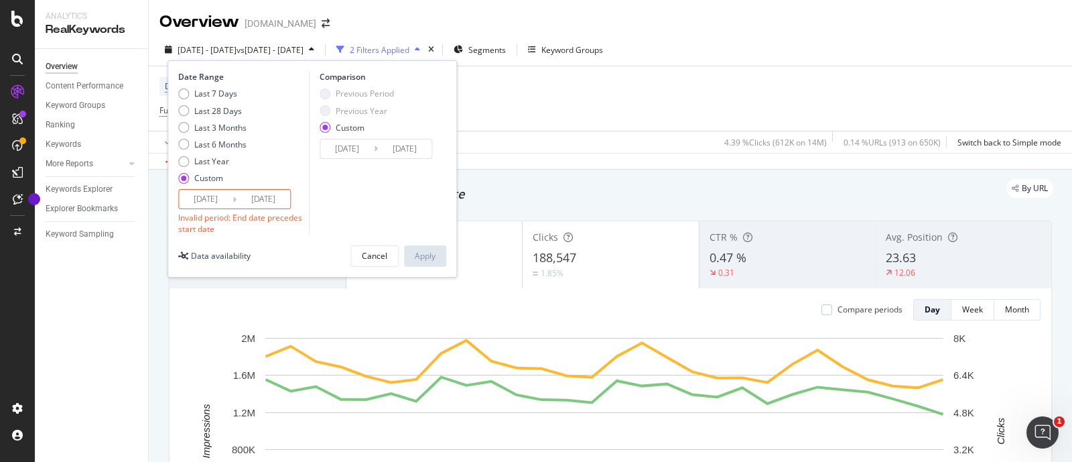
click at [214, 198] on input "[DATE]" at bounding box center [206, 199] width 54 height 19
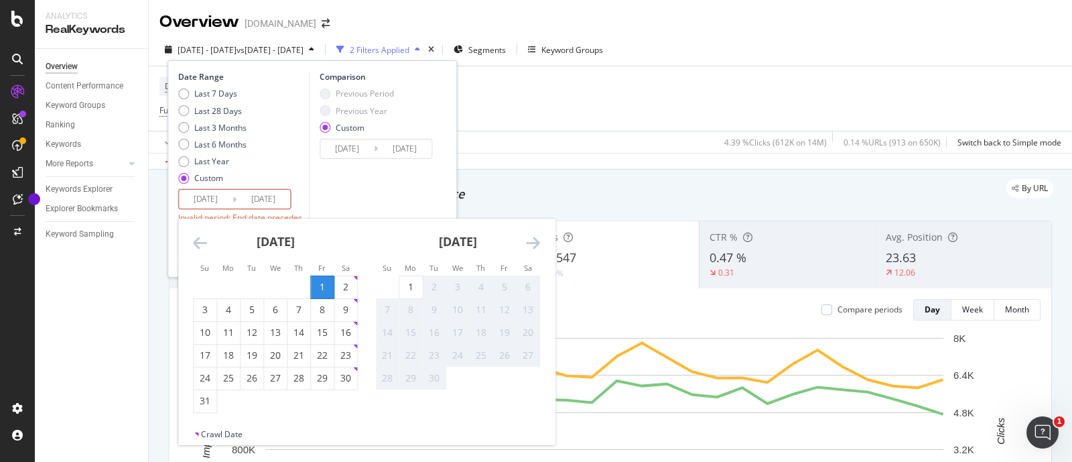
click at [197, 233] on div "[DATE] 1 2 3 4 5 6 7 8 9 10 11 12 13 14 15 16 17 18 19 20 21 22 23 24 25 26 27 …" at bounding box center [366, 323] width 377 height 210
click at [201, 241] on icon "Move backward to switch to the previous month." at bounding box center [200, 243] width 14 height 16
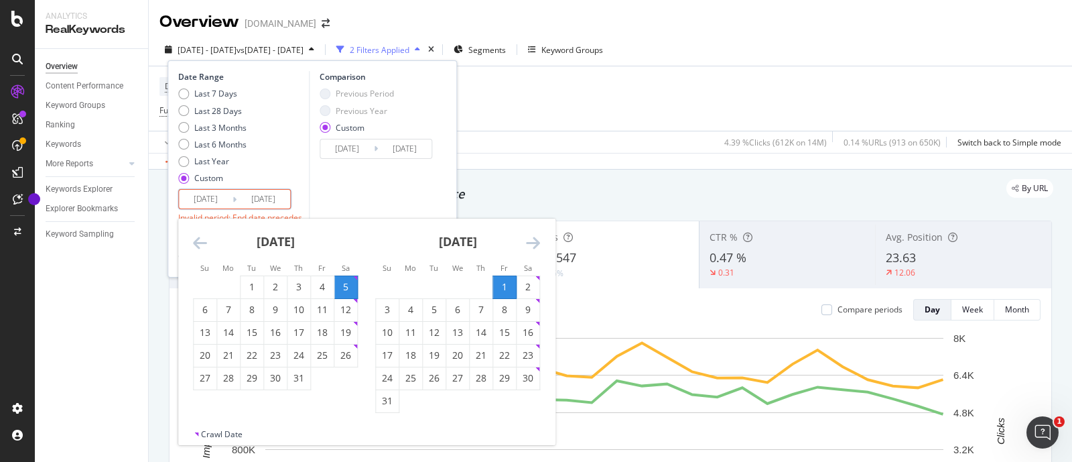
click at [348, 286] on div "5" at bounding box center [345, 286] width 23 height 13
type input "[DATE]"
click at [505, 287] on div "1" at bounding box center [504, 286] width 23 height 13
type input "[DATE]"
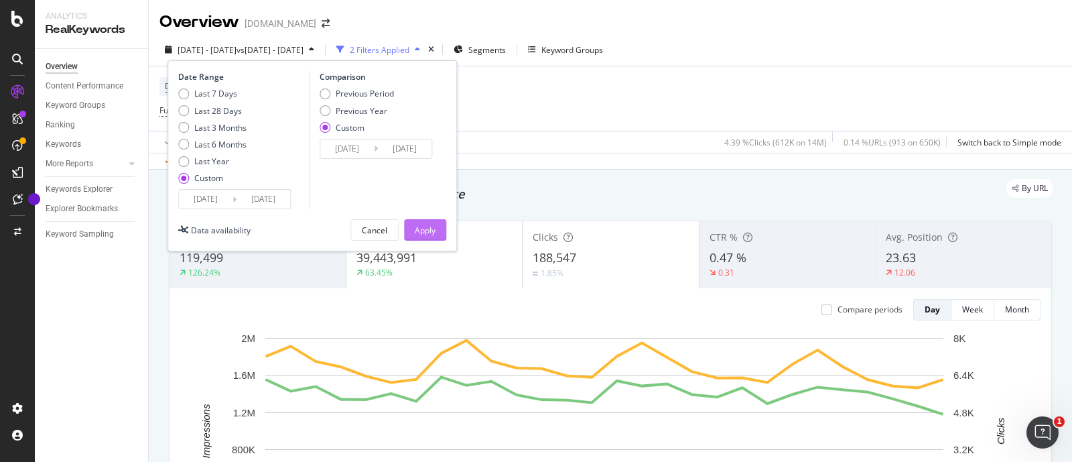
click at [417, 228] on div "Apply" at bounding box center [425, 229] width 21 height 11
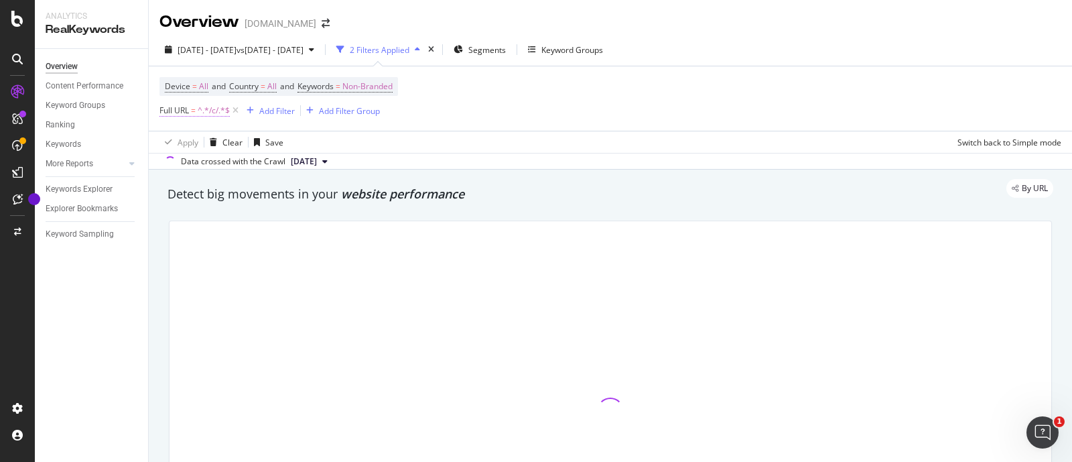
click at [210, 112] on span "^.*/c/.*$" at bounding box center [214, 110] width 32 height 19
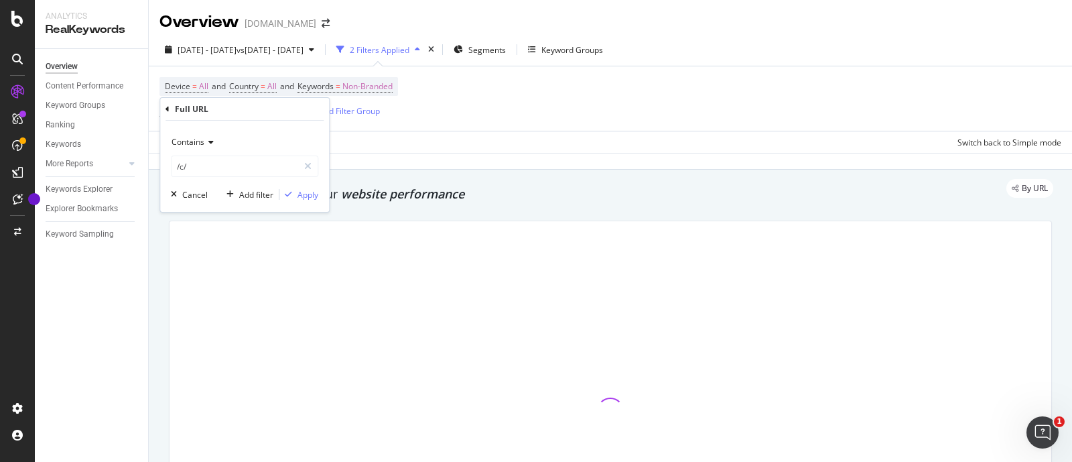
click at [208, 143] on icon at bounding box center [208, 142] width 9 height 8
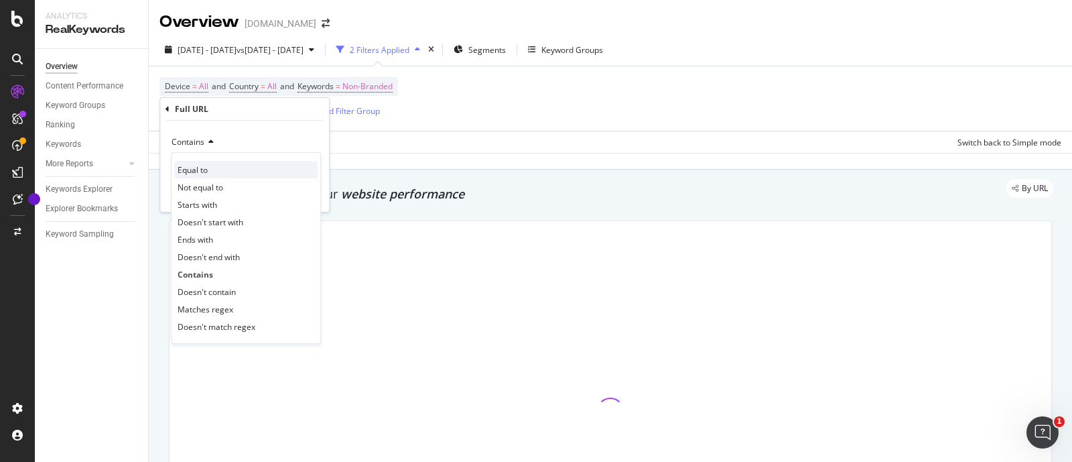
click at [220, 166] on div "Equal to" at bounding box center [245, 169] width 143 height 17
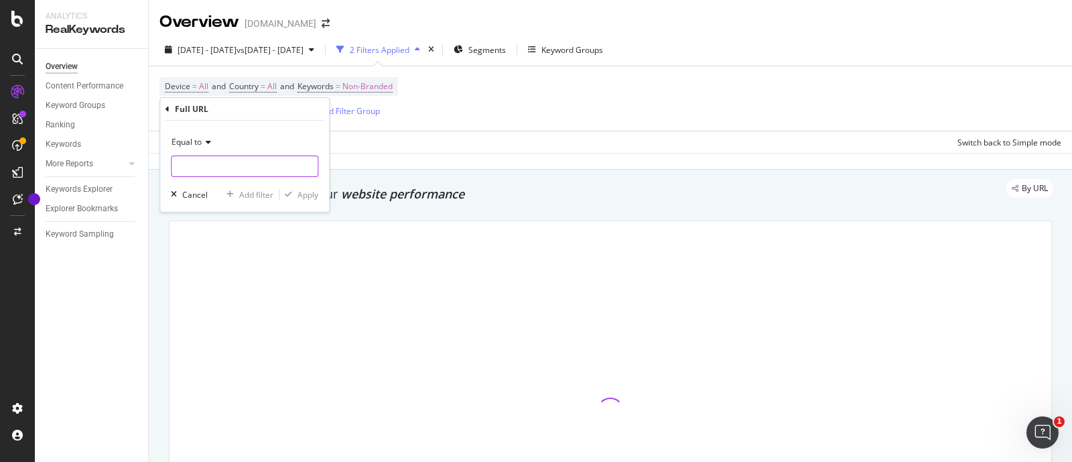
click at [220, 166] on input "text" at bounding box center [245, 165] width 146 height 21
type input "[DOMAIN_NAME]"
click at [308, 189] on div "Apply" at bounding box center [308, 194] width 21 height 11
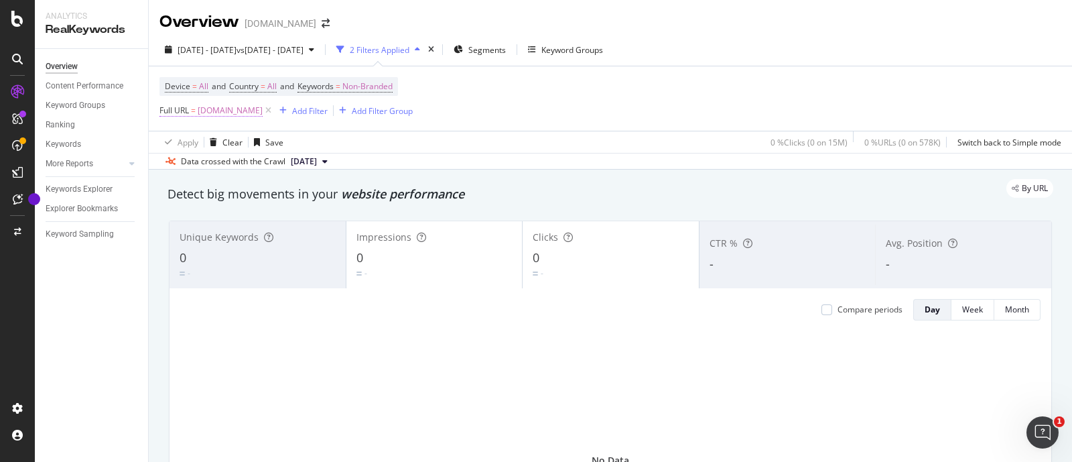
click at [212, 107] on span "[DOMAIN_NAME]" at bounding box center [230, 110] width 65 height 19
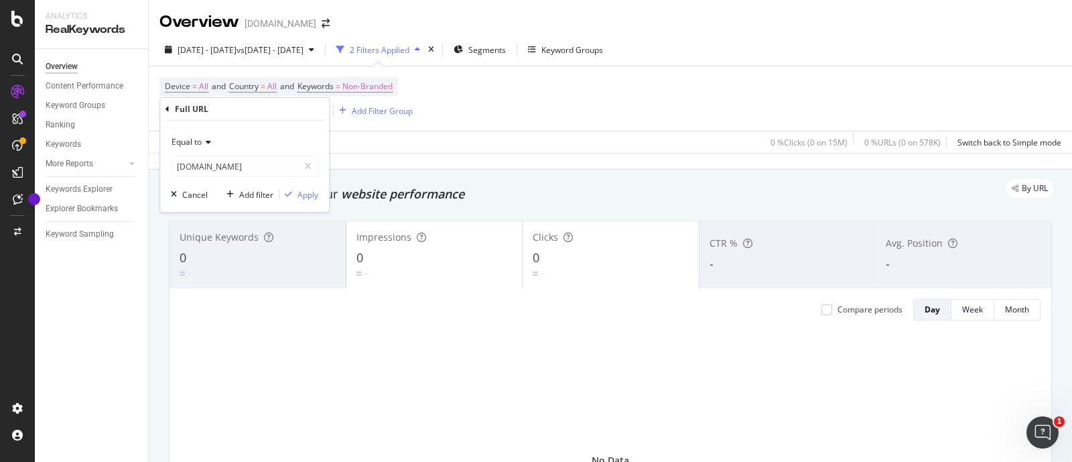
click at [205, 139] on icon at bounding box center [206, 142] width 9 height 8
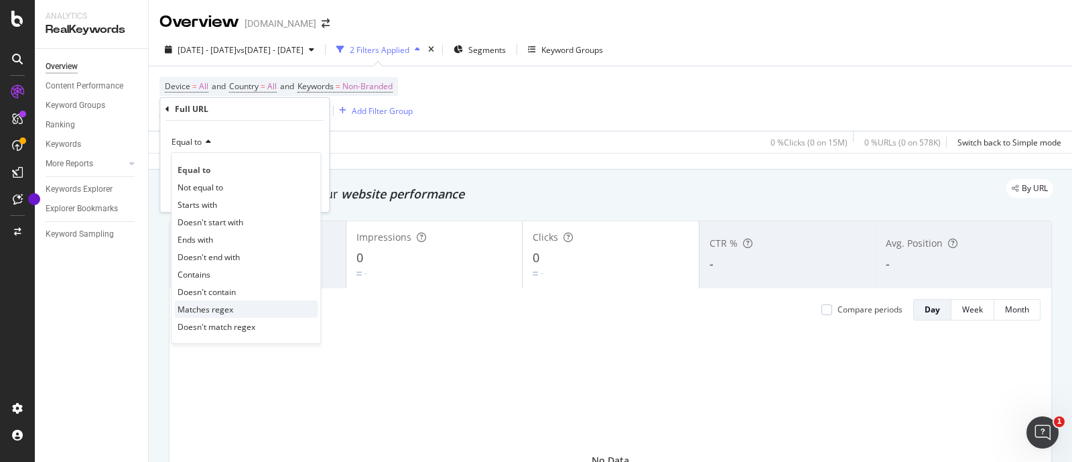
click at [232, 310] on div "Matches regex" at bounding box center [245, 308] width 143 height 17
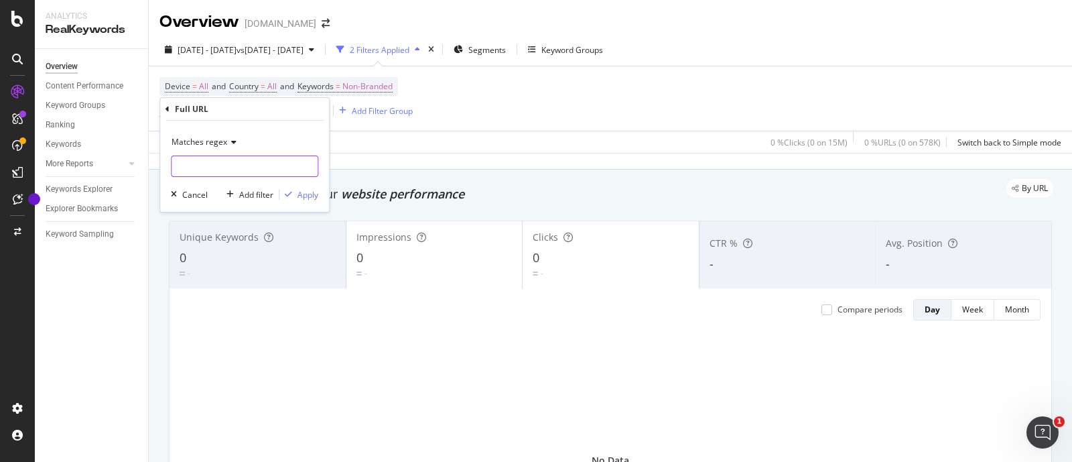
click at [241, 172] on input "text" at bounding box center [245, 165] width 146 height 21
type input "[DOMAIN_NAME]"
click at [295, 193] on div "button" at bounding box center [288, 194] width 18 height 8
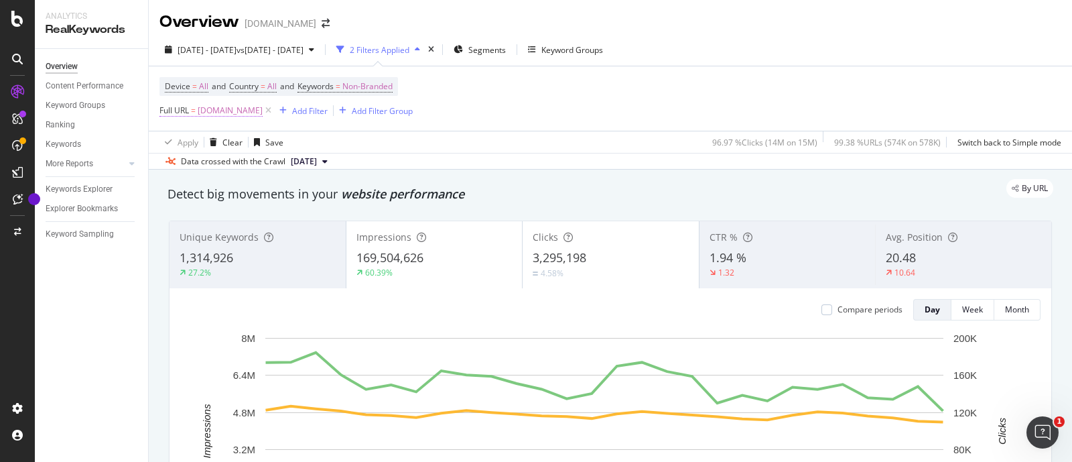
click at [231, 115] on span "[DOMAIN_NAME]" at bounding box center [230, 110] width 65 height 19
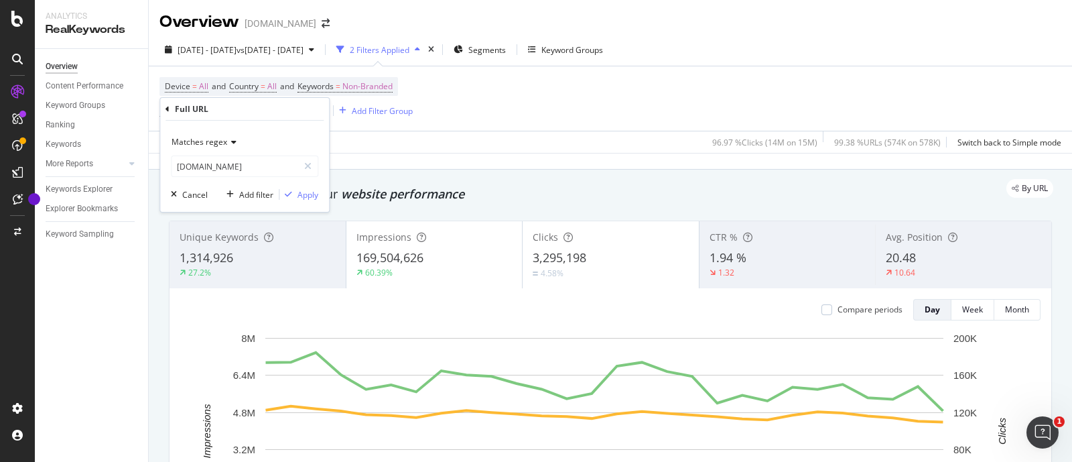
click at [221, 146] on span "Matches regex" at bounding box center [200, 141] width 56 height 11
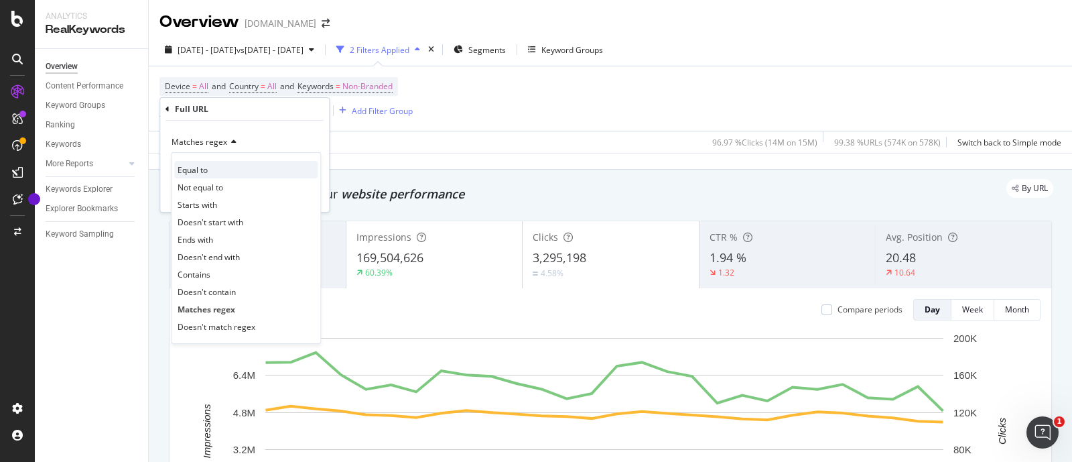
click at [224, 171] on div "Equal to" at bounding box center [245, 169] width 143 height 17
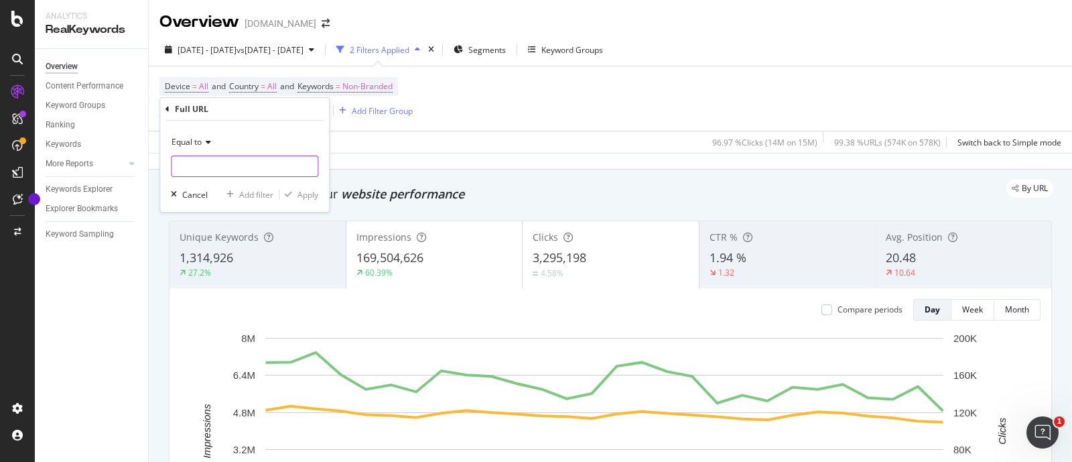
click at [224, 171] on input "text" at bounding box center [245, 165] width 146 height 21
type input "[DOMAIN_NAME]"
click at [306, 200] on button "Apply" at bounding box center [298, 194] width 39 height 13
